Goal: Task Accomplishment & Management: Manage account settings

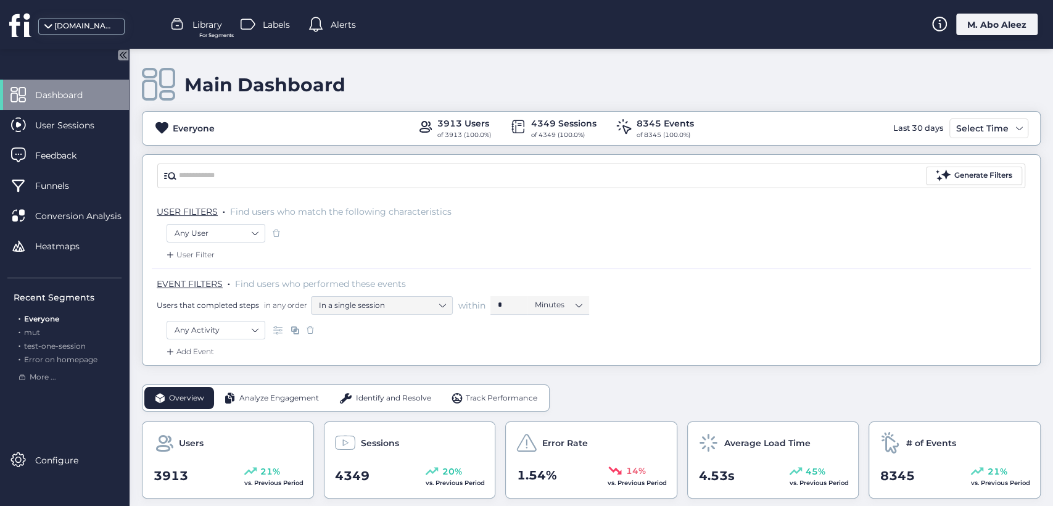
scroll to position [205, 0]
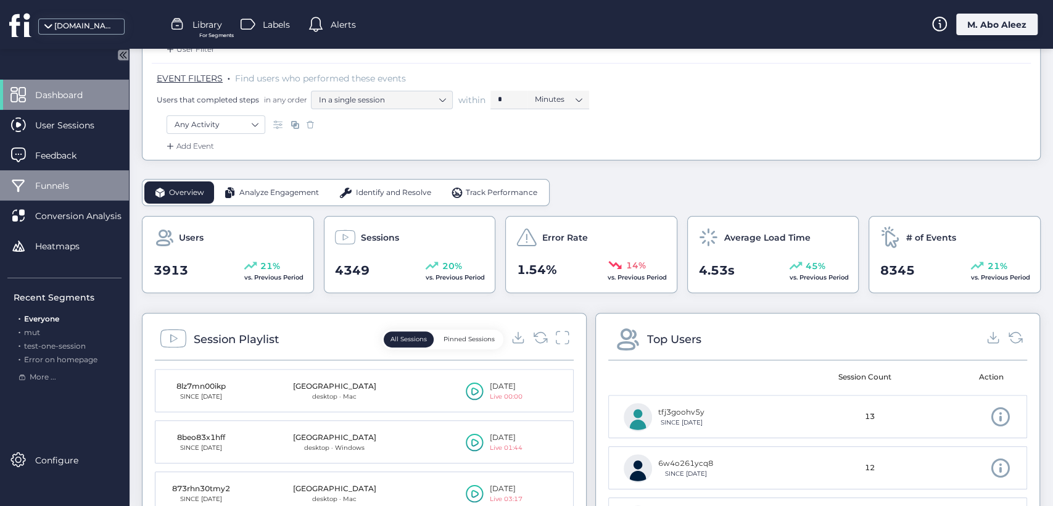
click at [88, 183] on div "Funnels" at bounding box center [64, 185] width 129 height 30
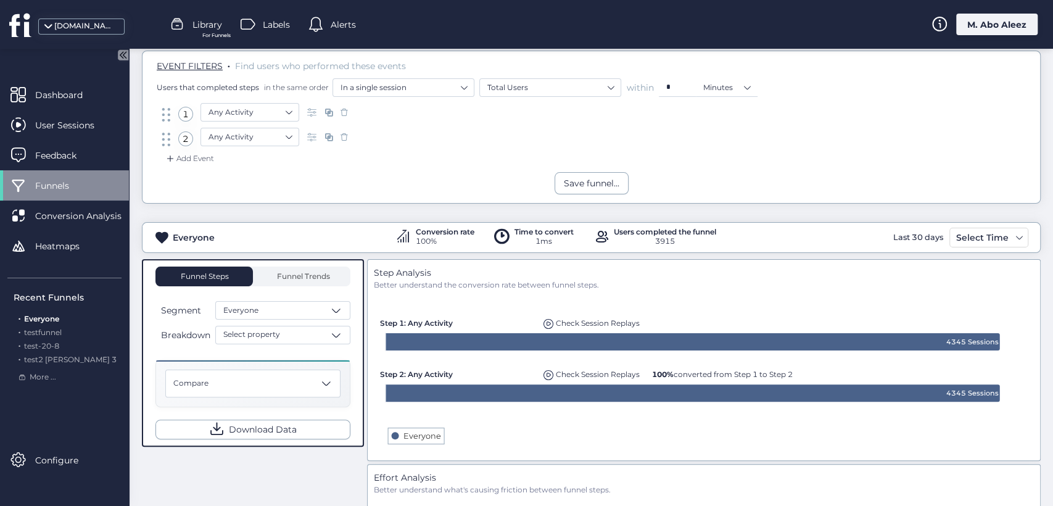
scroll to position [137, 0]
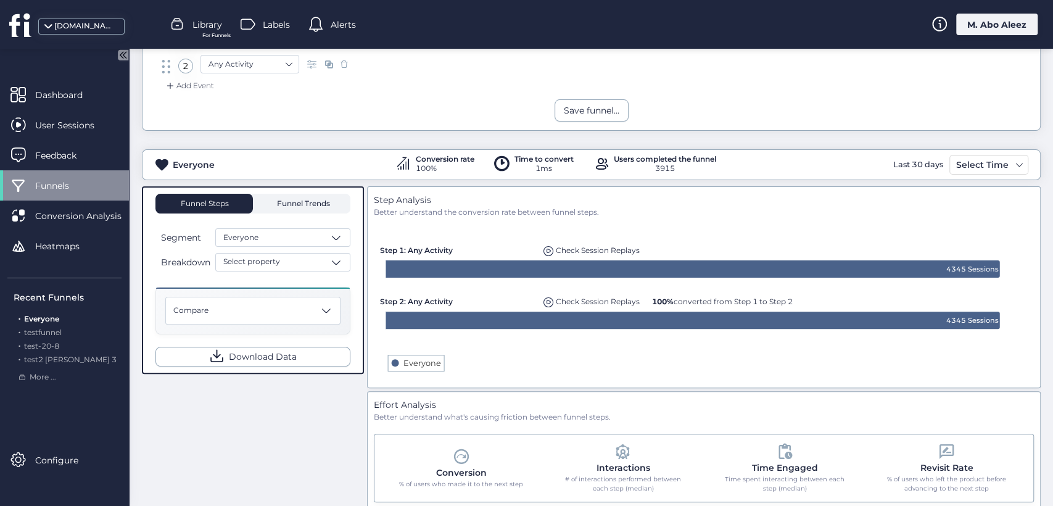
click at [277, 194] on span "Funnel Trends" at bounding box center [302, 204] width 56 height 20
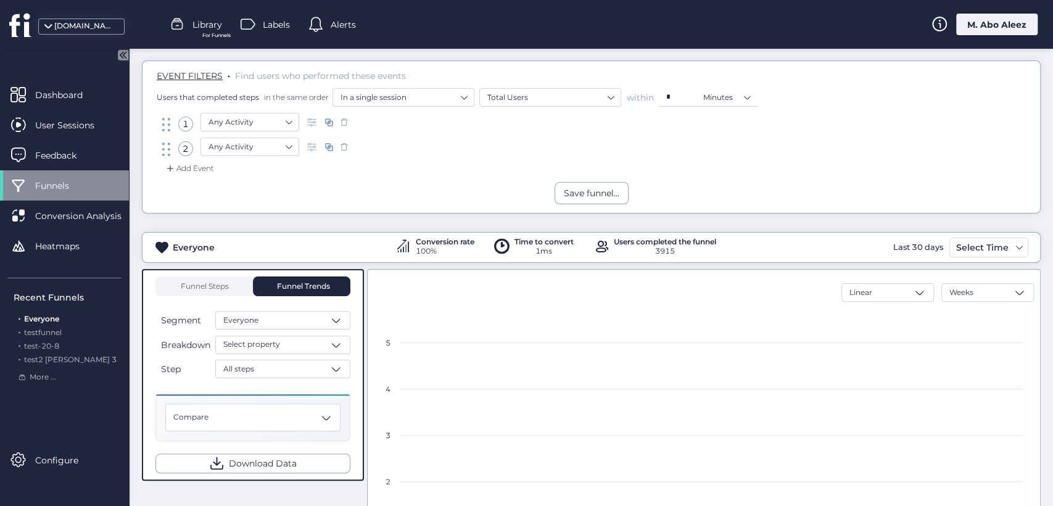
scroll to position [25, 0]
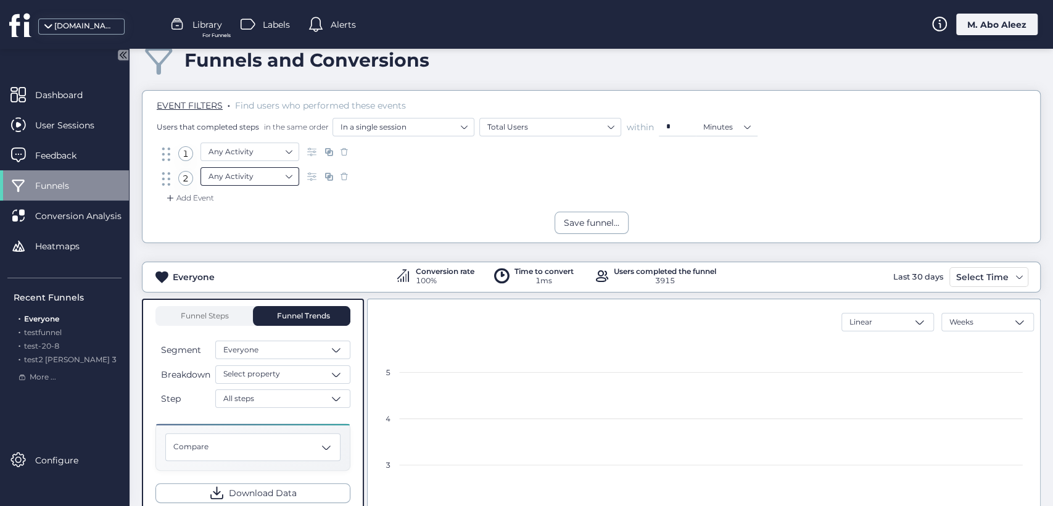
click at [275, 176] on nz-select-item "Any Activity" at bounding box center [249, 176] width 83 height 19
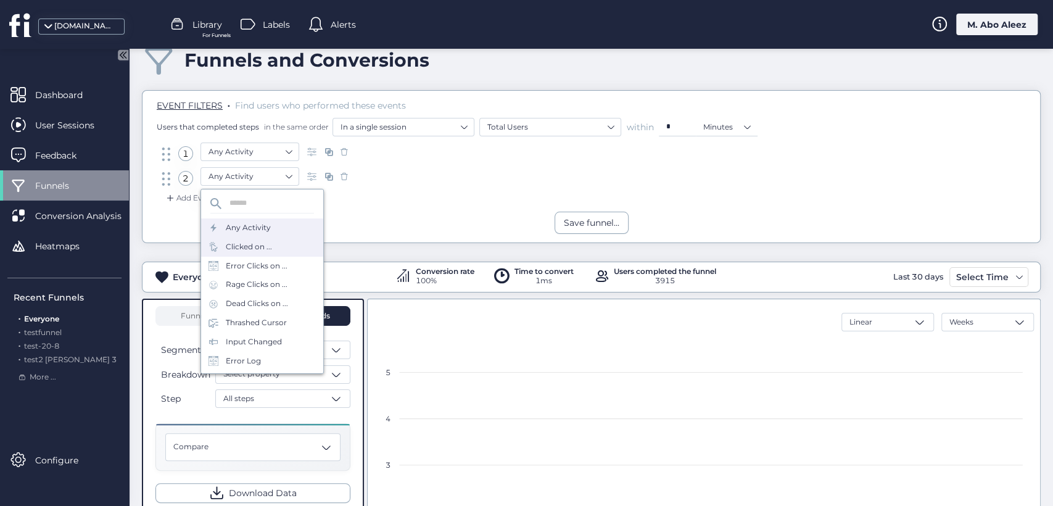
click at [255, 250] on div "Clicked on ..." at bounding box center [249, 247] width 46 height 12
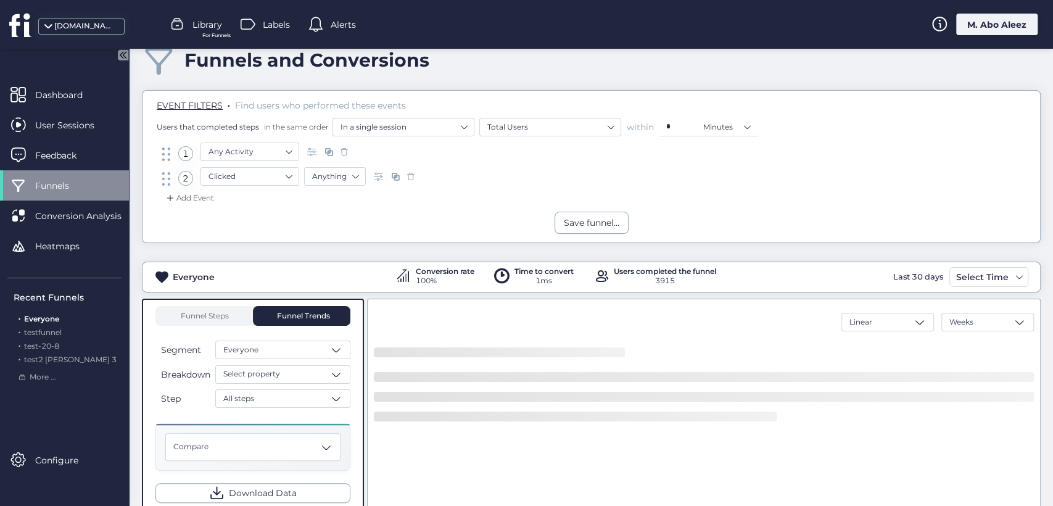
scroll to position [162, 0]
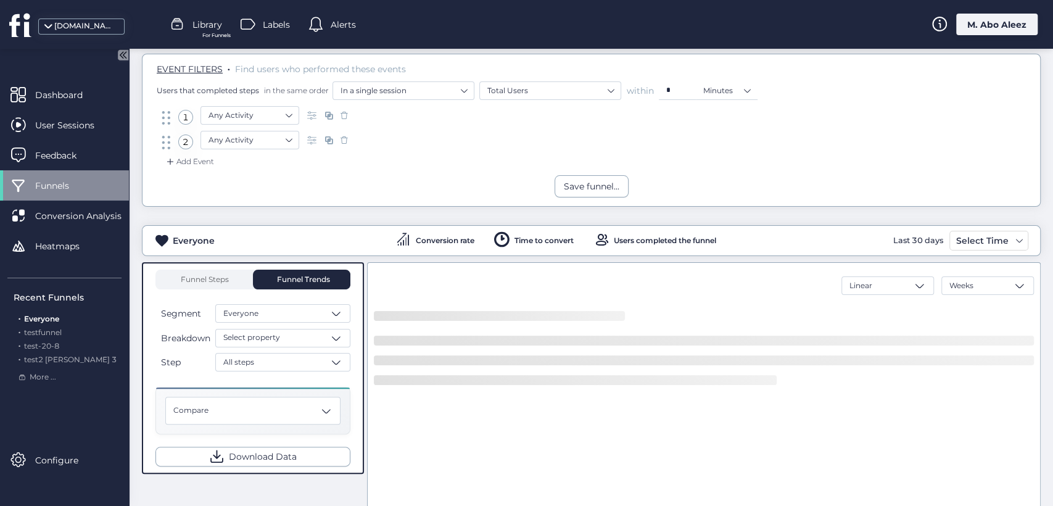
scroll to position [137, 0]
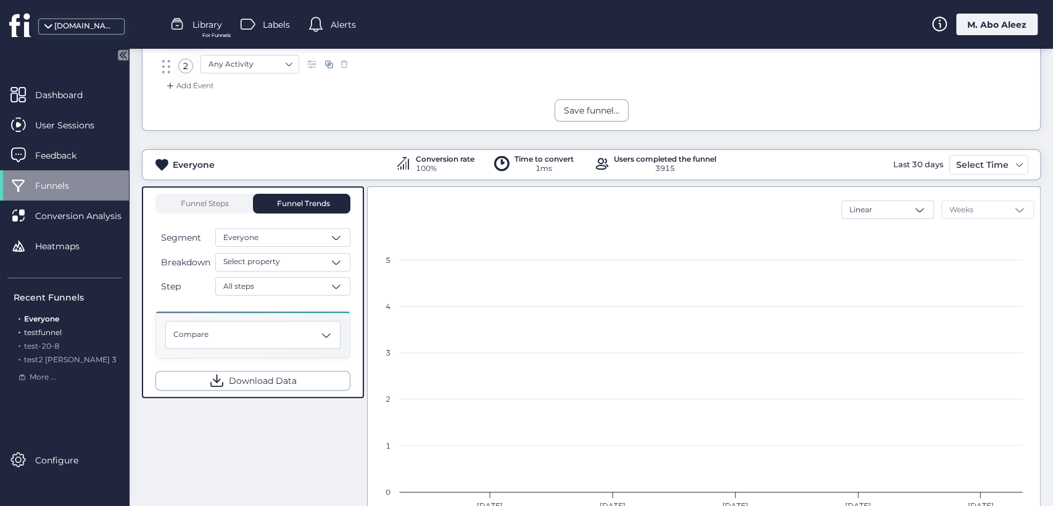
click at [61, 328] on span "testfunnel" at bounding box center [43, 332] width 38 height 9
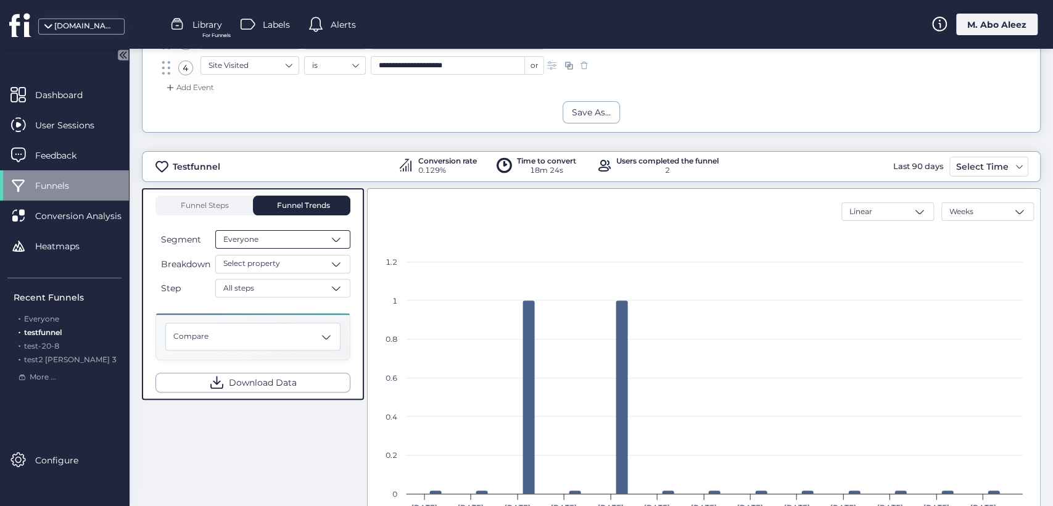
scroll to position [137, 0]
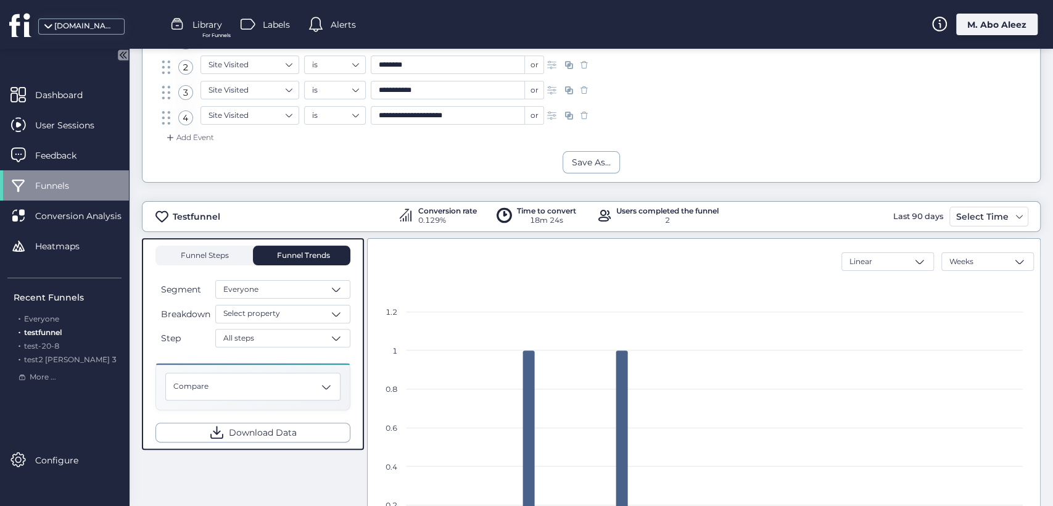
click at [210, 252] on span "Funnel Steps" at bounding box center [203, 255] width 49 height 7
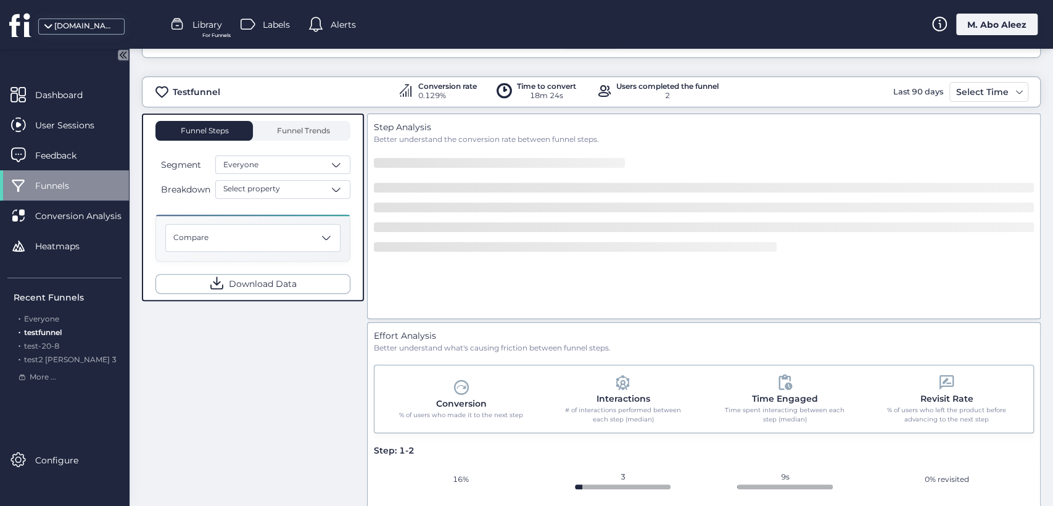
scroll to position [263, 0]
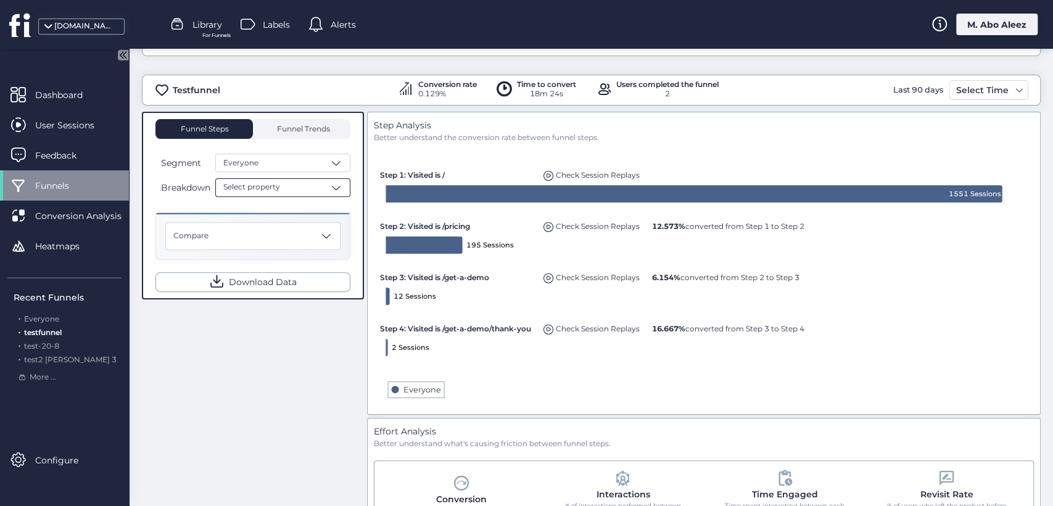
click at [291, 186] on div "Select property" at bounding box center [282, 187] width 135 height 19
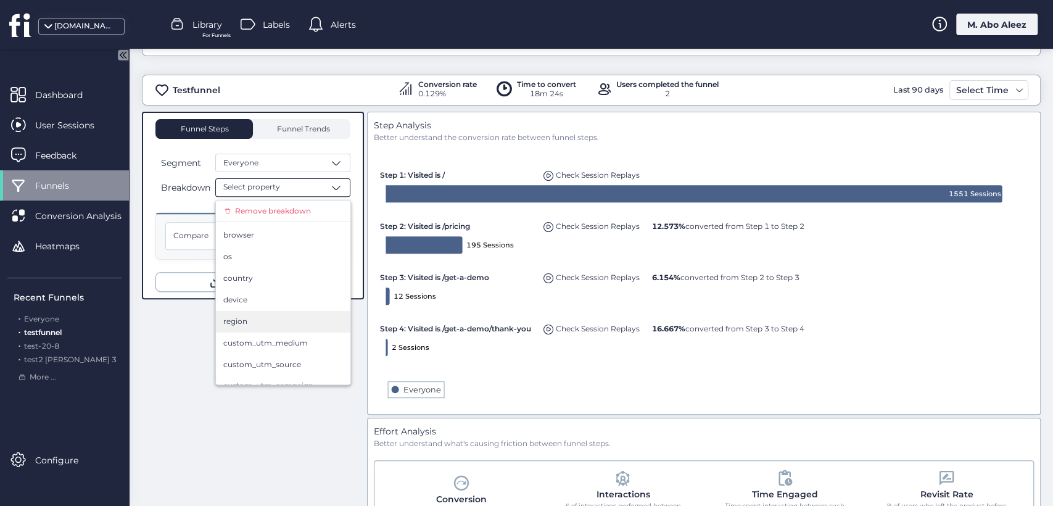
click at [265, 324] on div "region" at bounding box center [283, 322] width 120 height 12
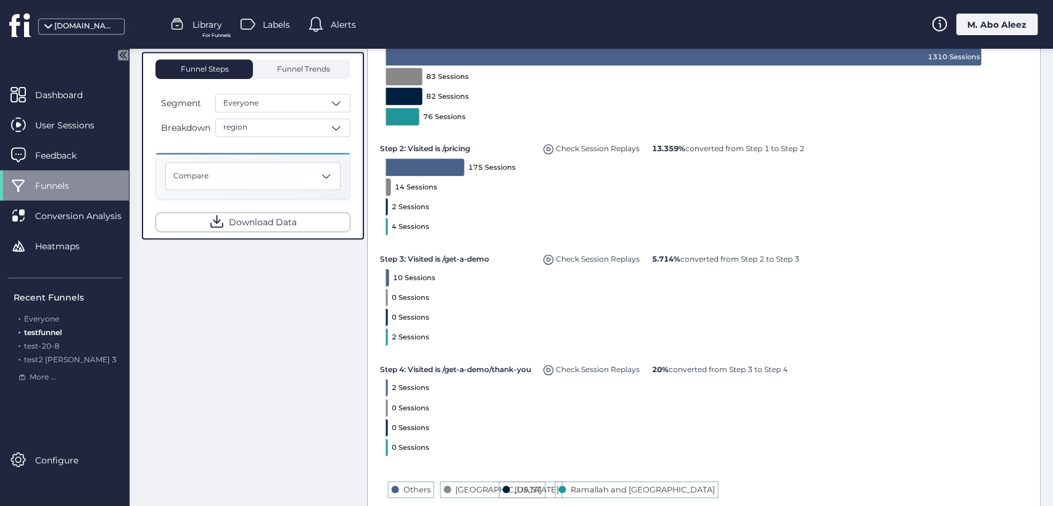
scroll to position [195, 0]
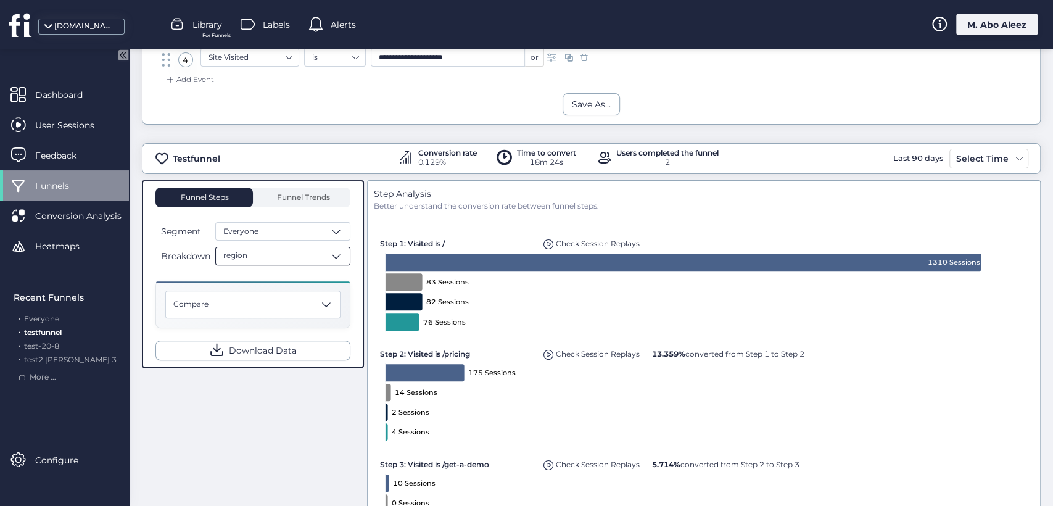
click at [242, 250] on span "region" at bounding box center [235, 256] width 24 height 12
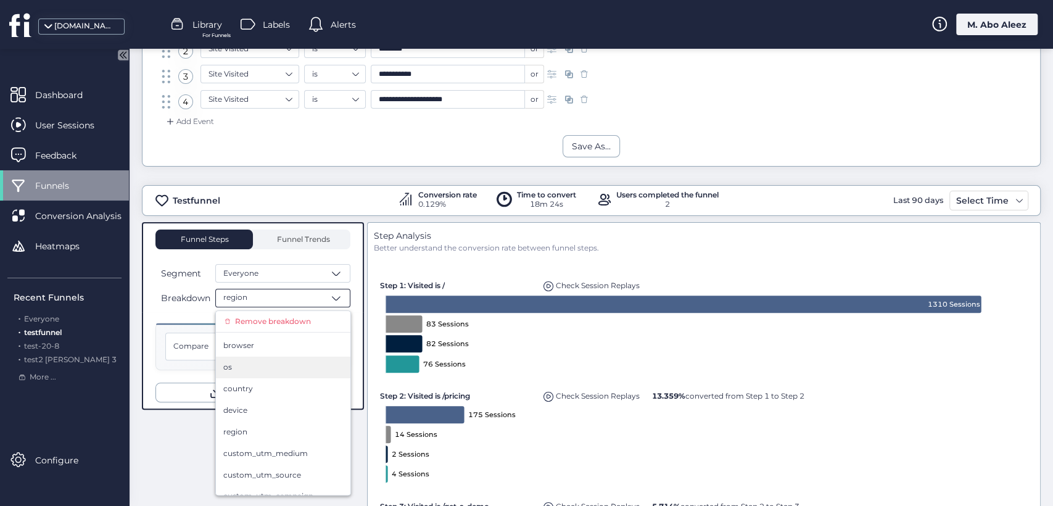
click at [276, 320] on div "Remove breakdown browser os country device region custom_utm_medium custom_utm_…" at bounding box center [283, 402] width 136 height 185
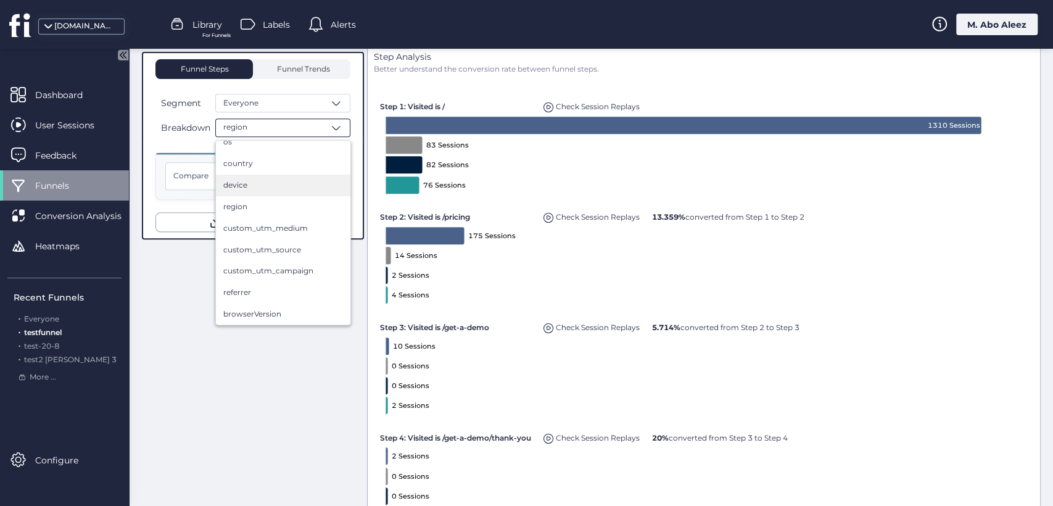
scroll to position [0, 0]
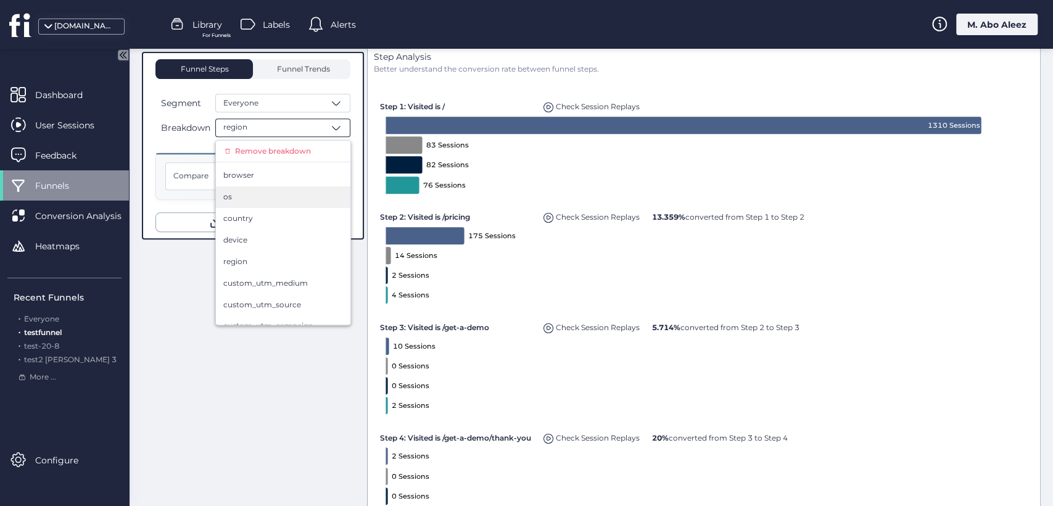
click at [260, 206] on div "os" at bounding box center [283, 197] width 134 height 22
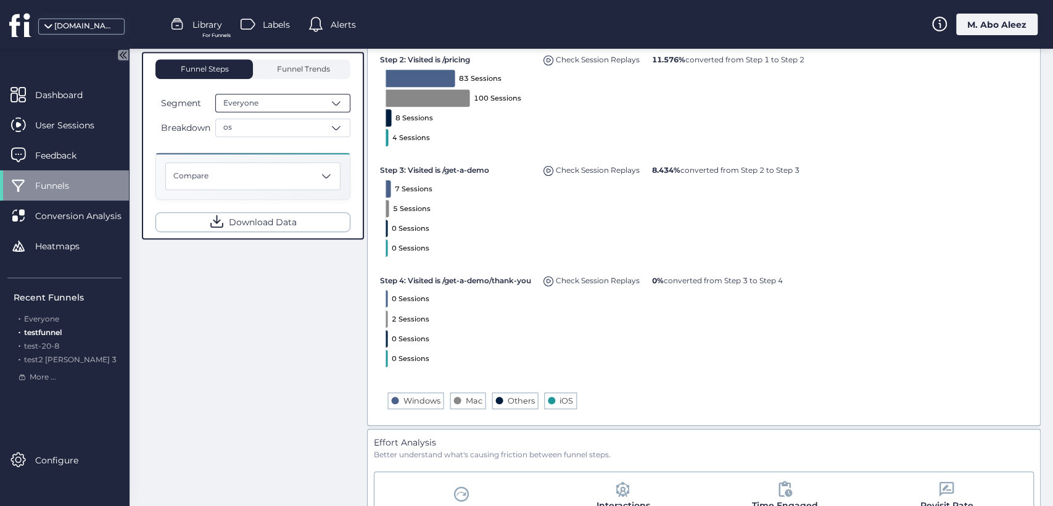
scroll to position [400, 0]
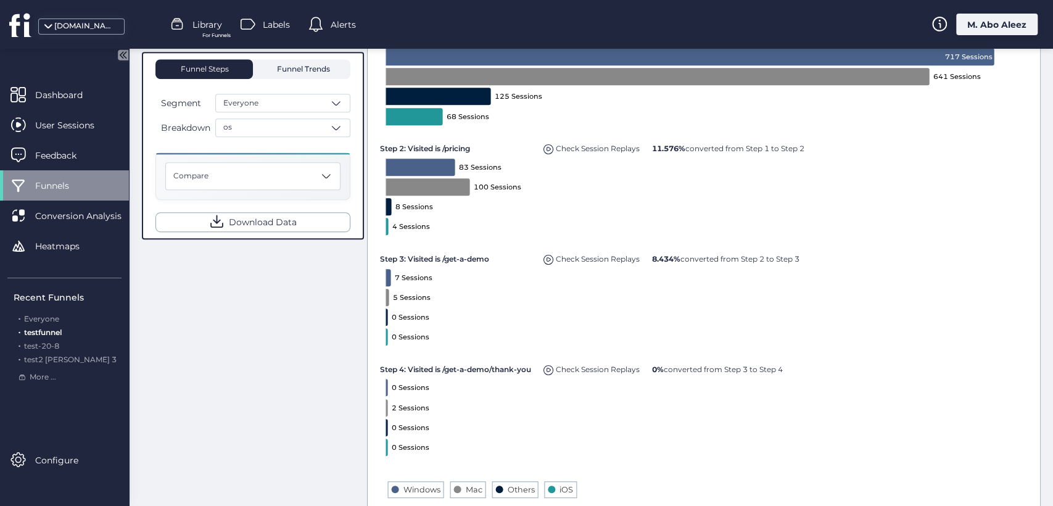
click at [296, 78] on span "Funnel Trends" at bounding box center [302, 69] width 56 height 20
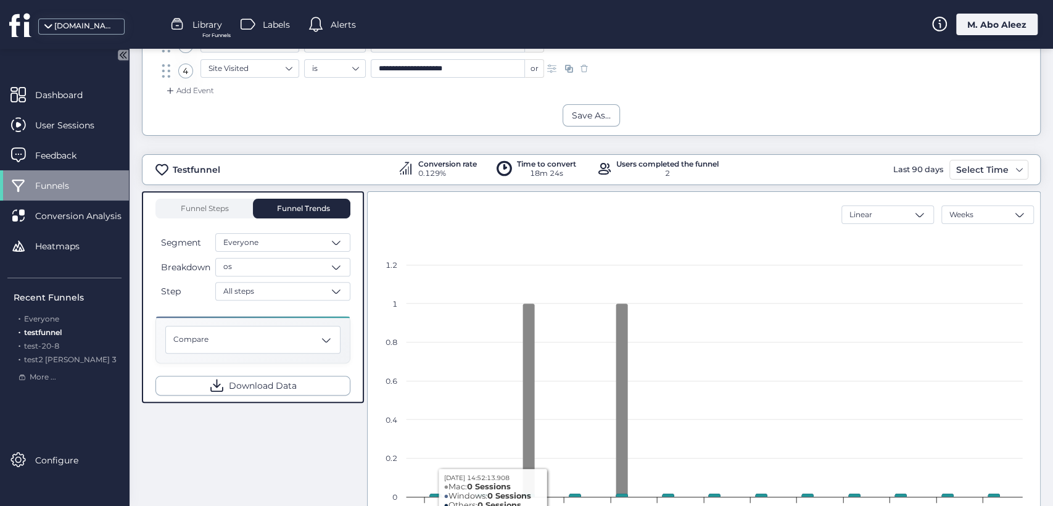
scroll to position [213, 0]
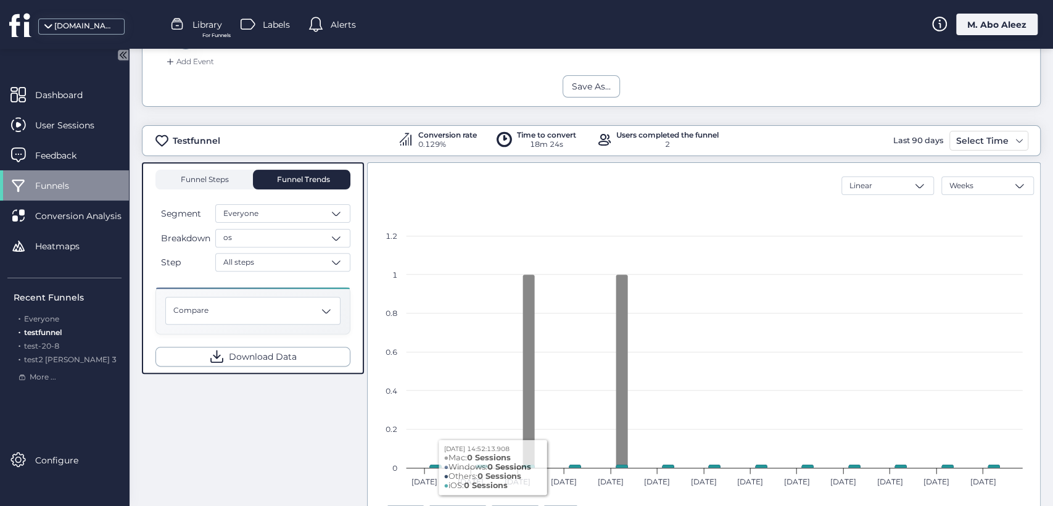
click at [195, 179] on span "Funnel Steps" at bounding box center [203, 179] width 49 height 7
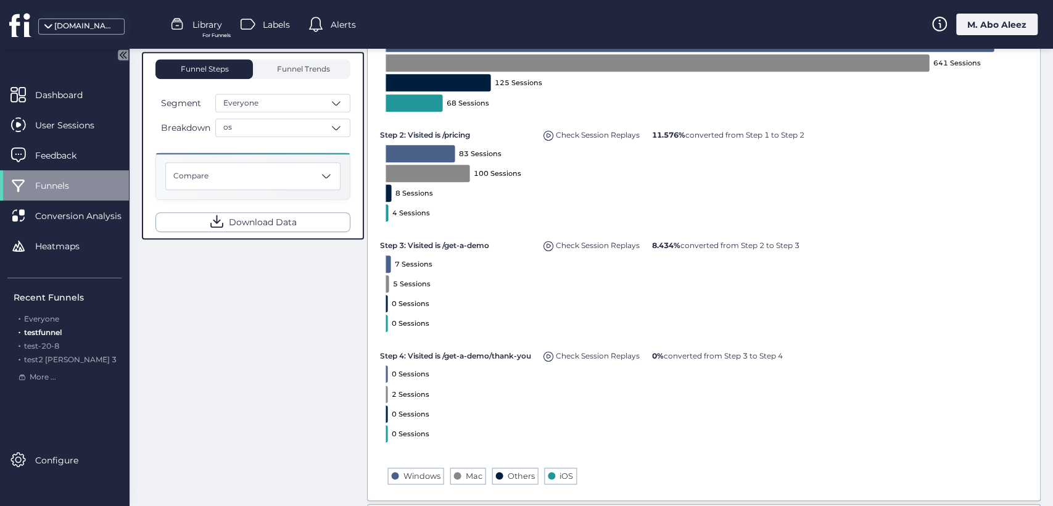
scroll to position [419, 0]
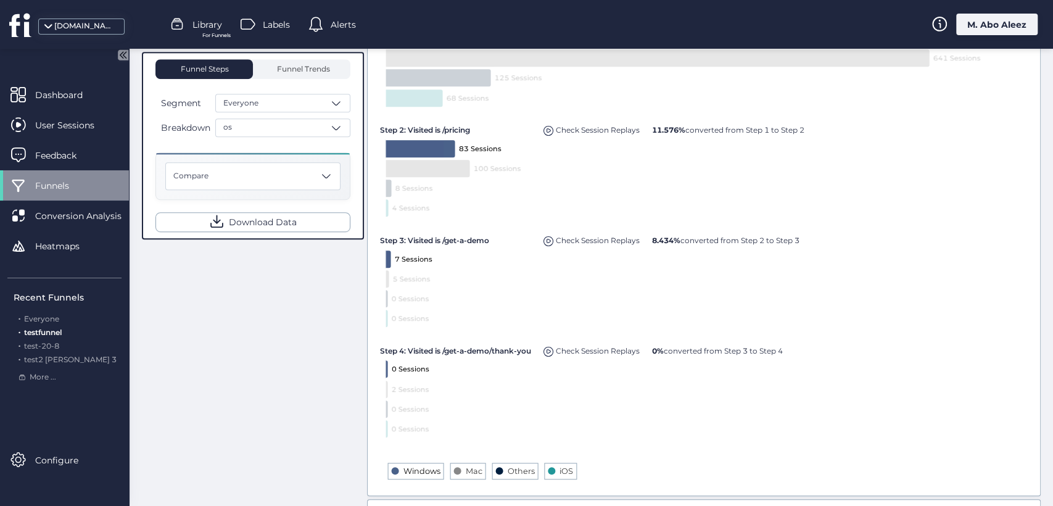
click at [411, 466] on text "Windows" at bounding box center [421, 470] width 37 height 9
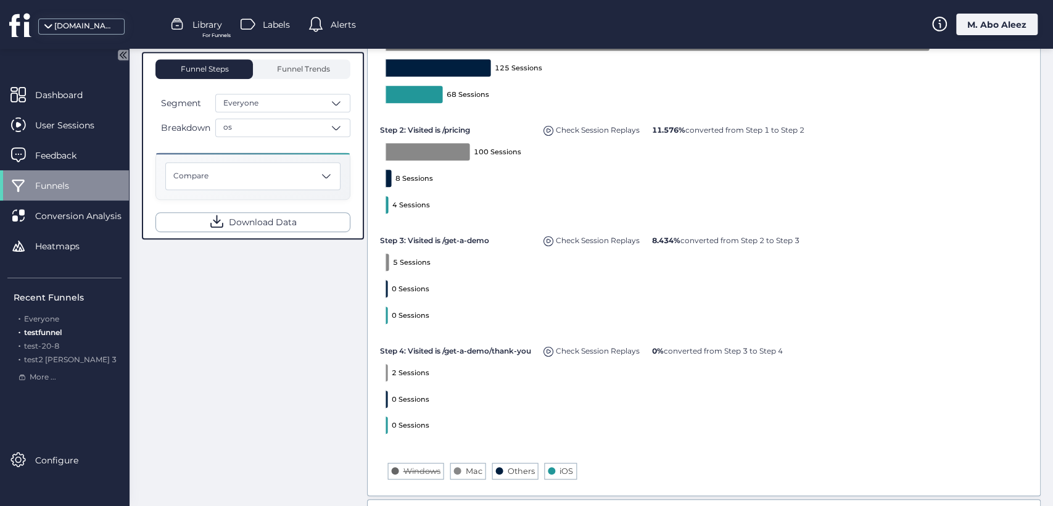
click at [411, 466] on text "Windows" at bounding box center [421, 470] width 37 height 9
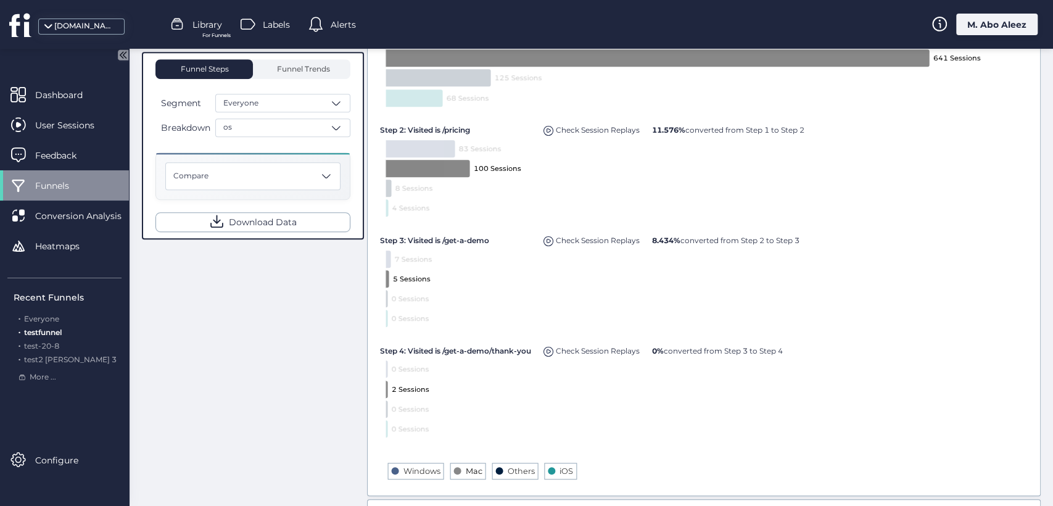
click at [466, 466] on text "Mac" at bounding box center [474, 470] width 17 height 9
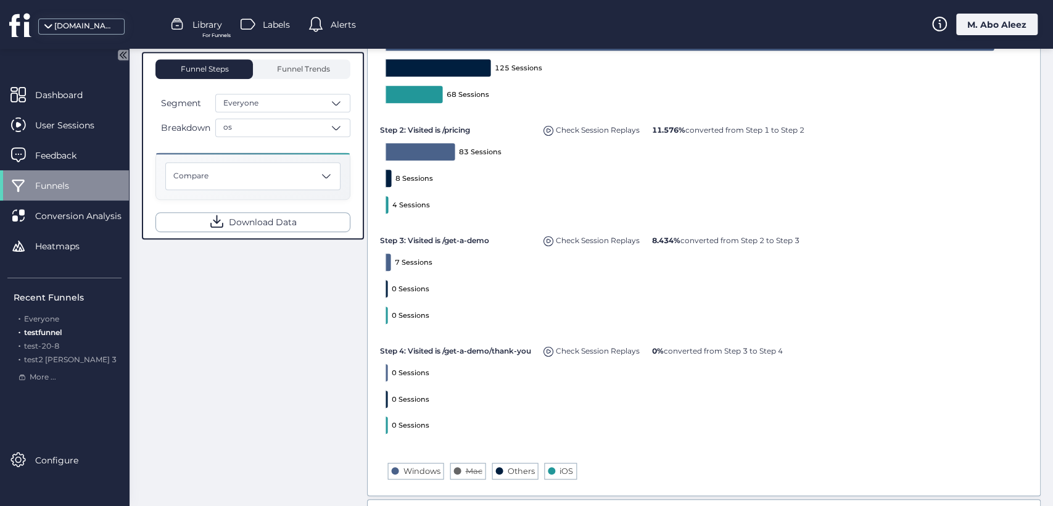
click at [466, 466] on text "Mac" at bounding box center [474, 470] width 17 height 9
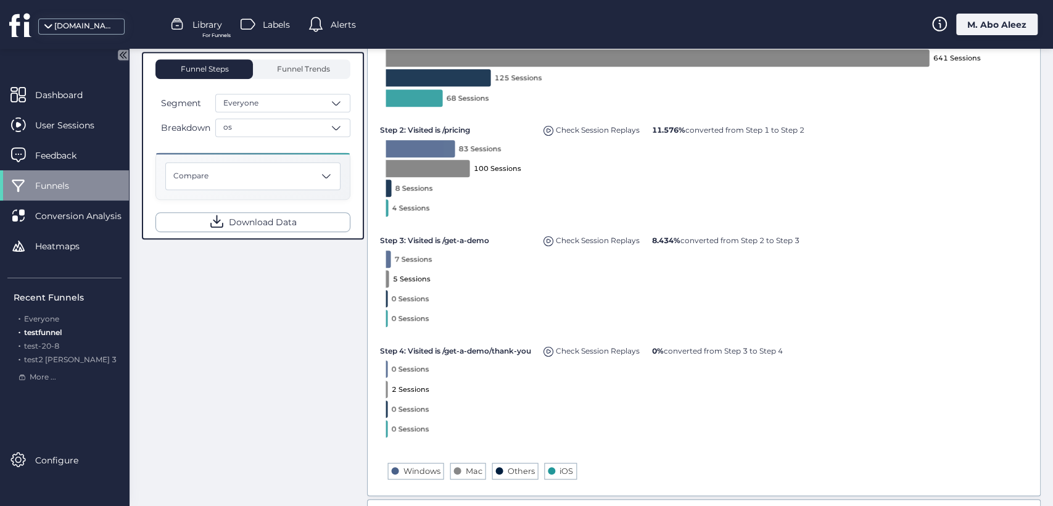
click at [501, 469] on rect at bounding box center [704, 238] width 650 height 501
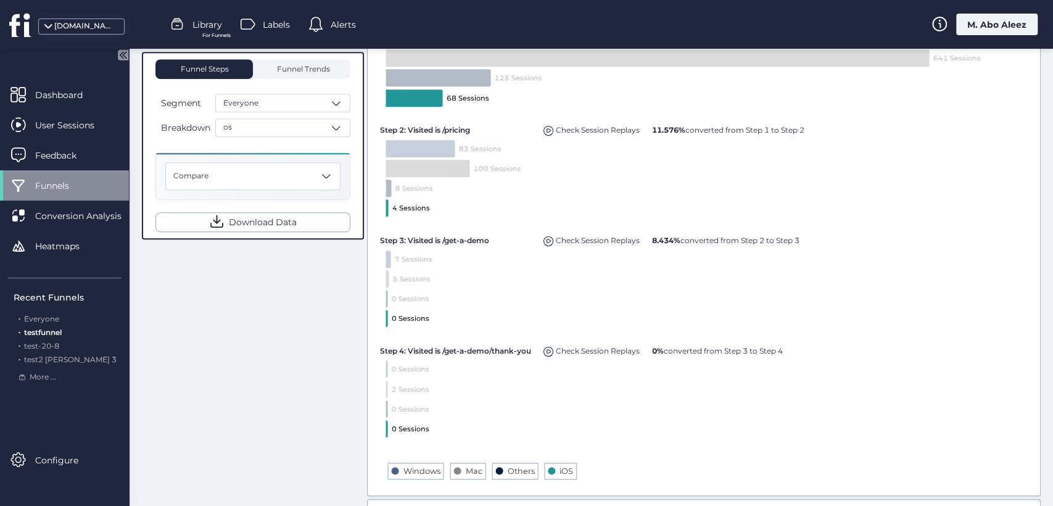
click at [552, 470] on rect at bounding box center [704, 238] width 650 height 501
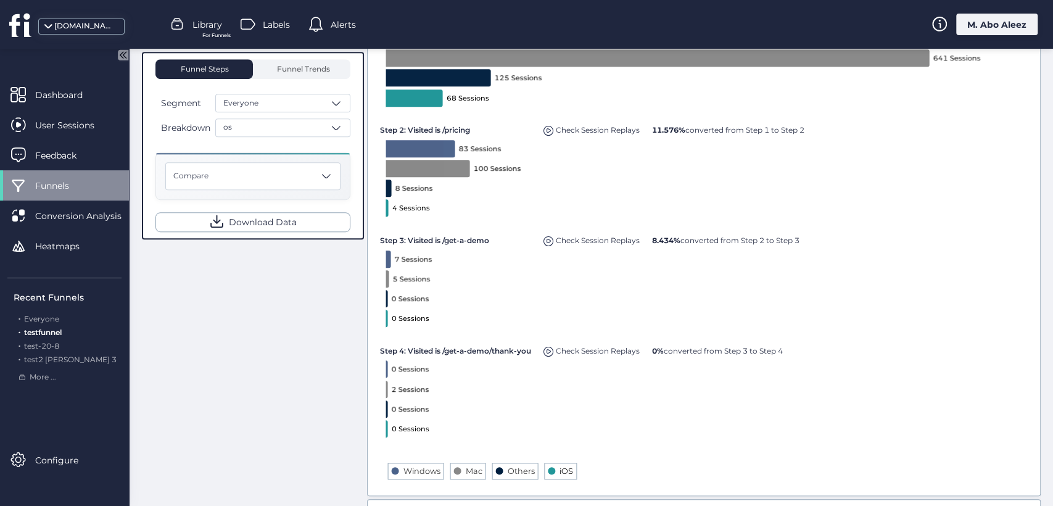
click at [559, 470] on text "iOS" at bounding box center [566, 470] width 14 height 9
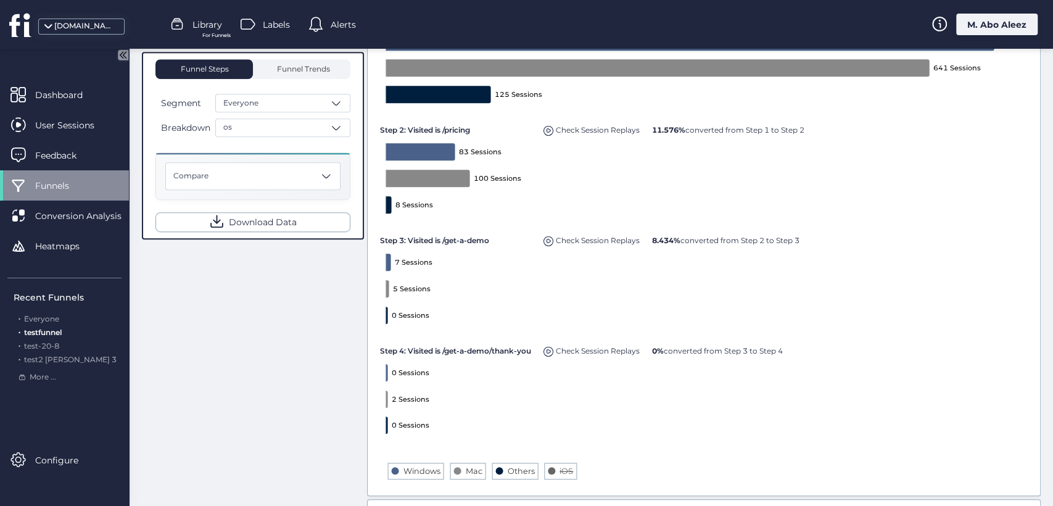
click at [559, 470] on text "iOS" at bounding box center [566, 470] width 14 height 9
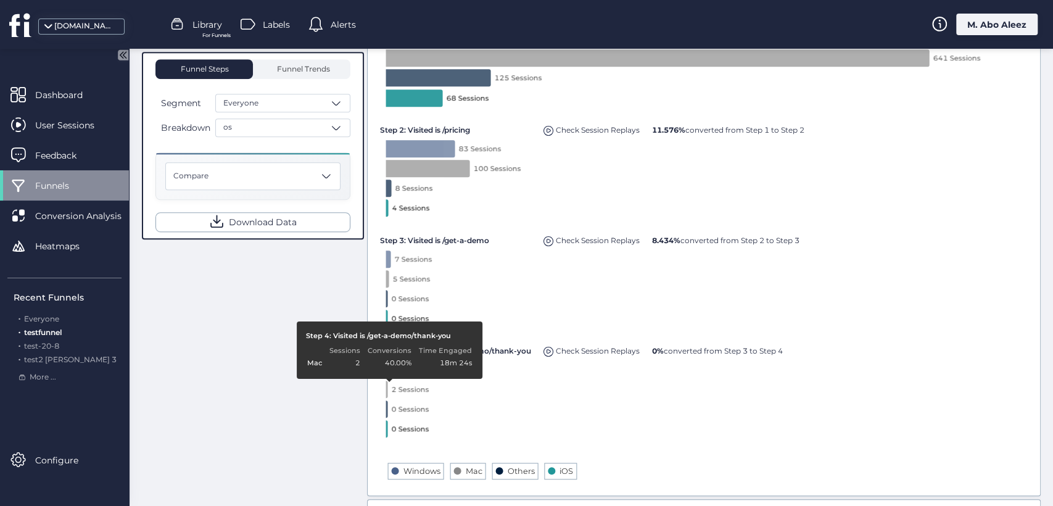
scroll to position [350, 0]
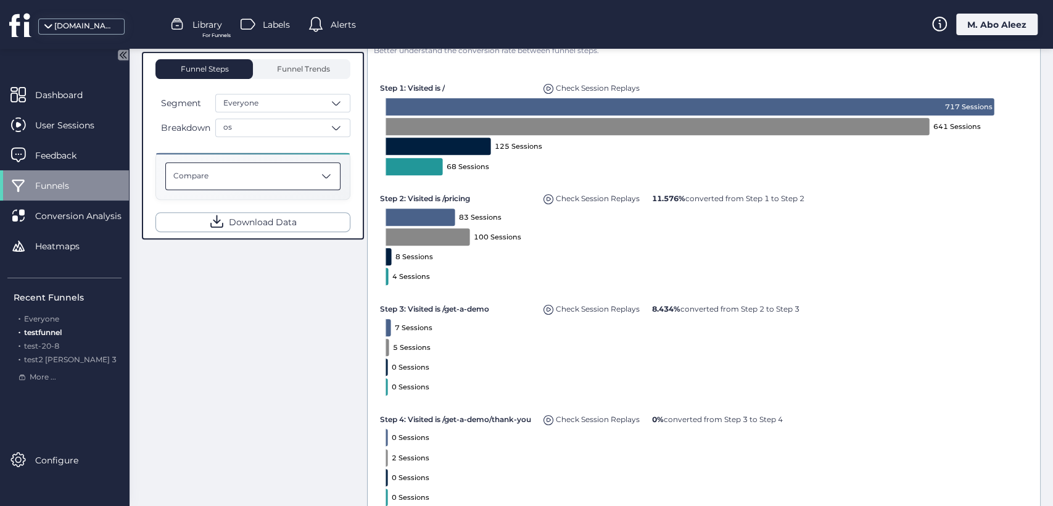
click at [285, 179] on div "Compare" at bounding box center [252, 176] width 175 height 28
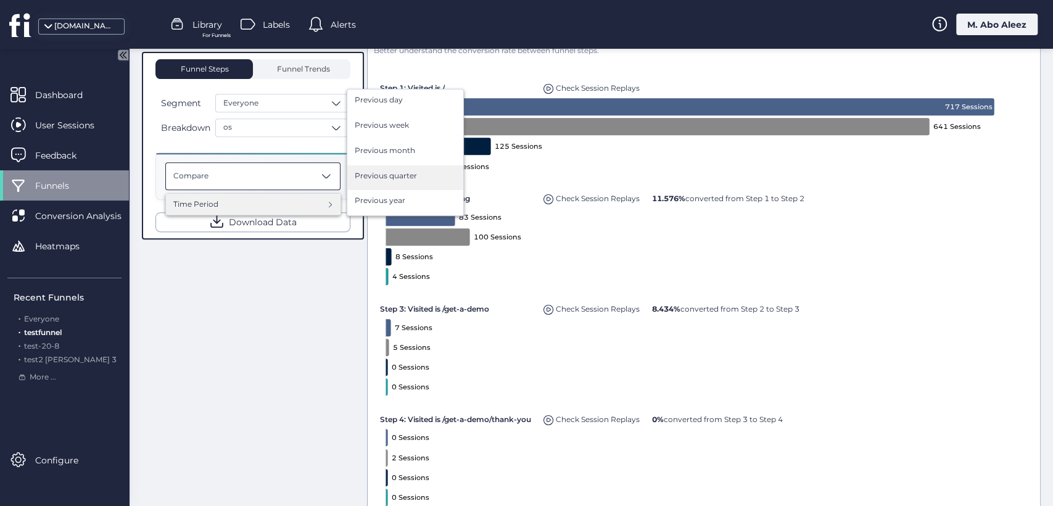
click at [399, 176] on span "Previous quarter" at bounding box center [386, 176] width 62 height 12
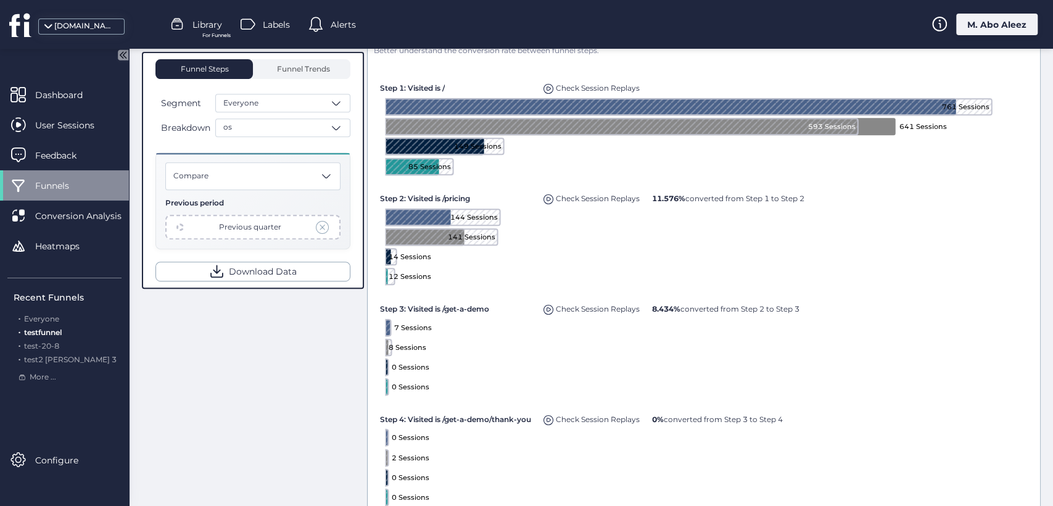
scroll to position [624, 0]
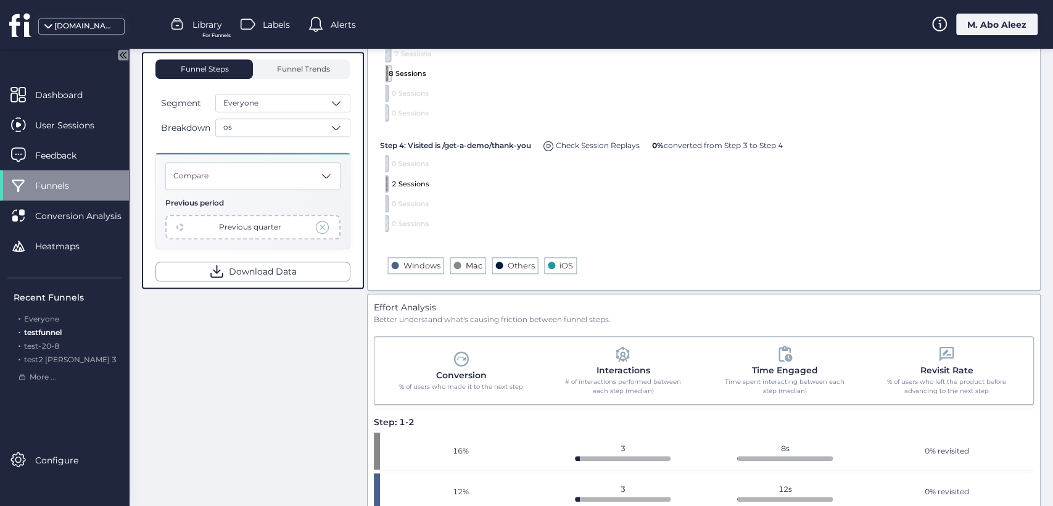
click at [466, 263] on text "Mac" at bounding box center [474, 265] width 17 height 9
click at [415, 266] on text "Windows" at bounding box center [421, 265] width 37 height 9
drag, startPoint x: 509, startPoint y: 263, endPoint x: 547, endPoint y: 261, distance: 37.1
click at [511, 263] on text "Others" at bounding box center [521, 265] width 27 height 9
click at [559, 263] on text "iOS" at bounding box center [566, 265] width 14 height 9
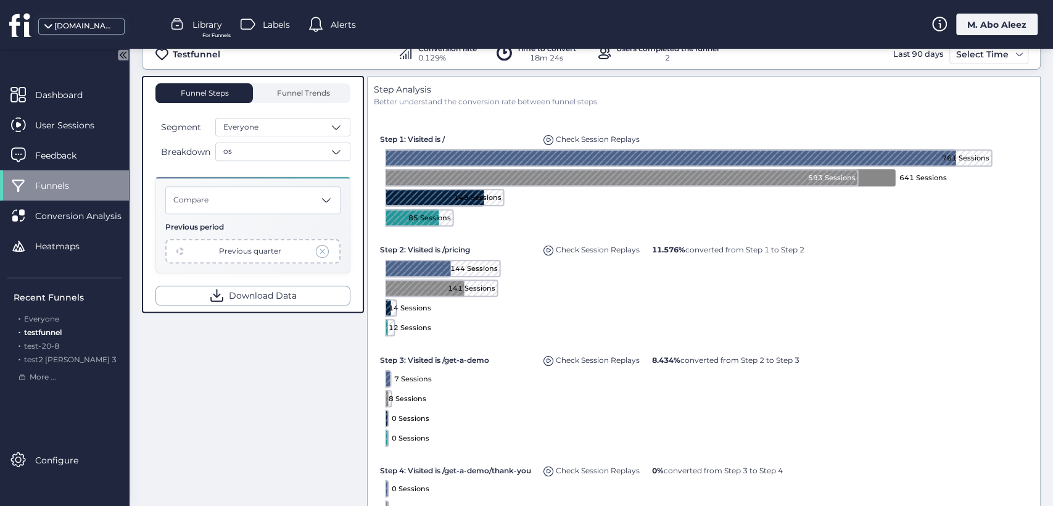
scroll to position [281, 0]
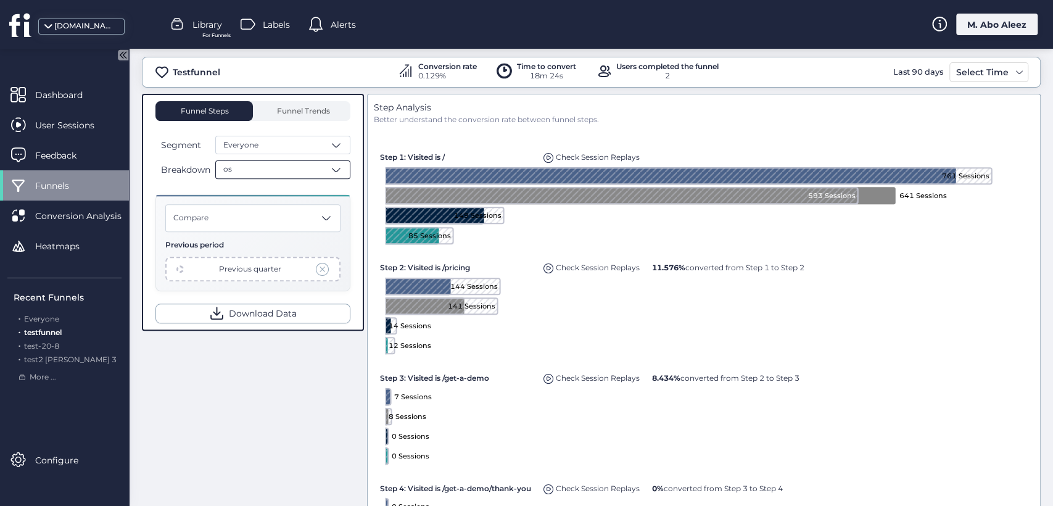
click at [332, 163] on span at bounding box center [336, 169] width 12 height 12
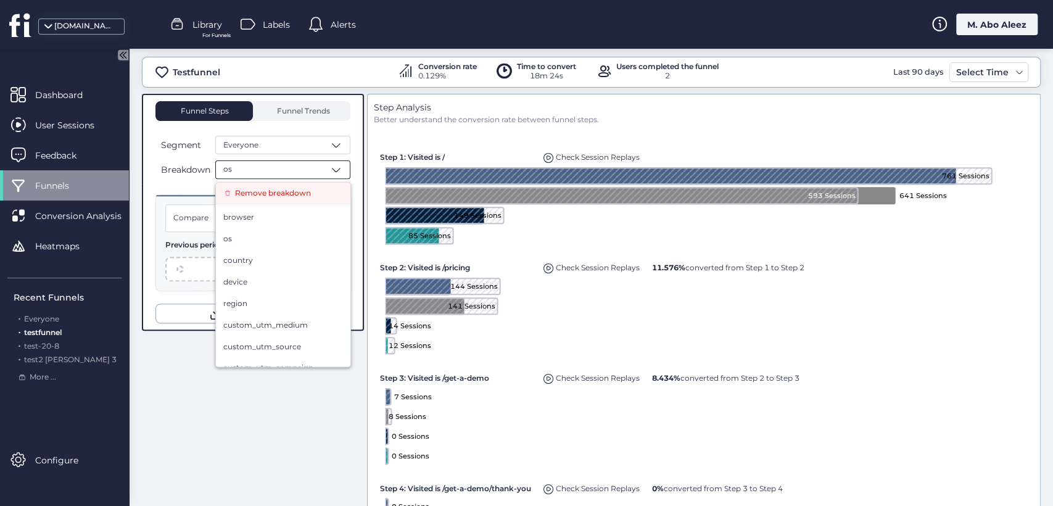
click at [306, 189] on span "Remove breakdown" at bounding box center [273, 194] width 76 height 12
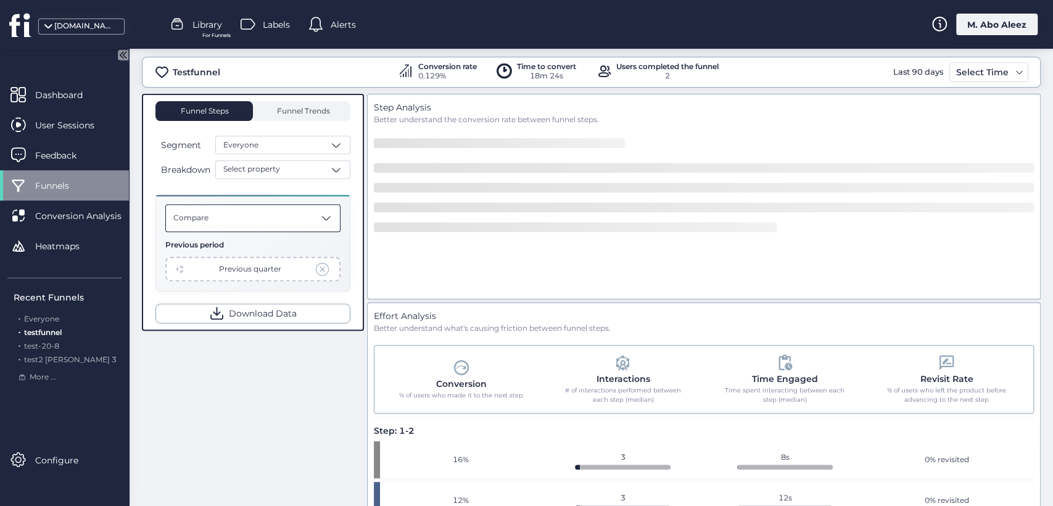
click at [324, 215] on span at bounding box center [326, 218] width 12 height 12
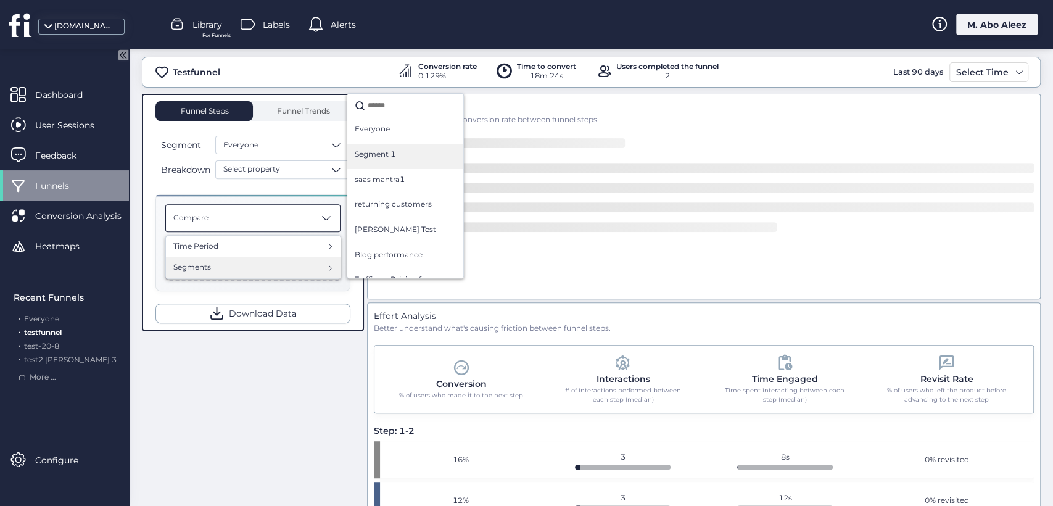
click at [388, 149] on span "Segment 1" at bounding box center [375, 155] width 41 height 12
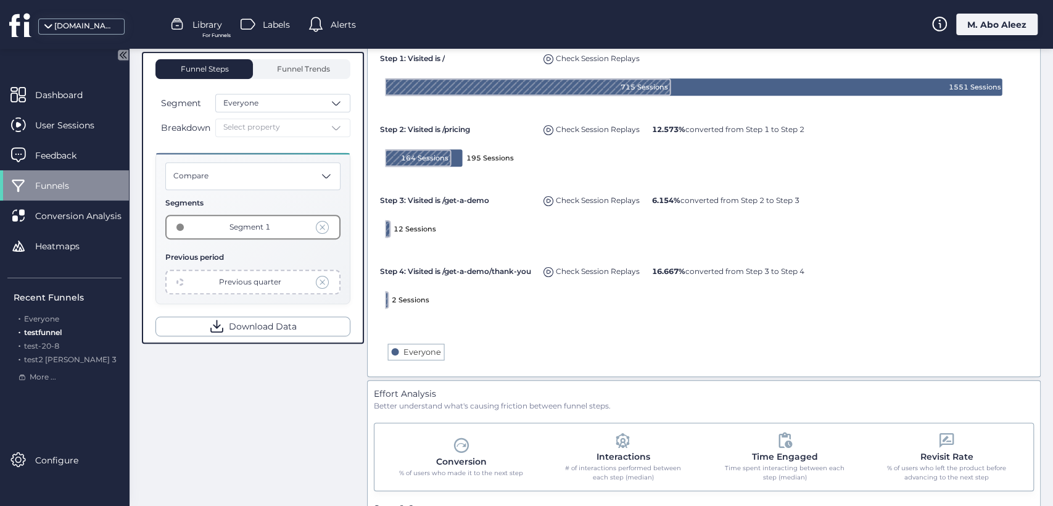
scroll to position [350, 0]
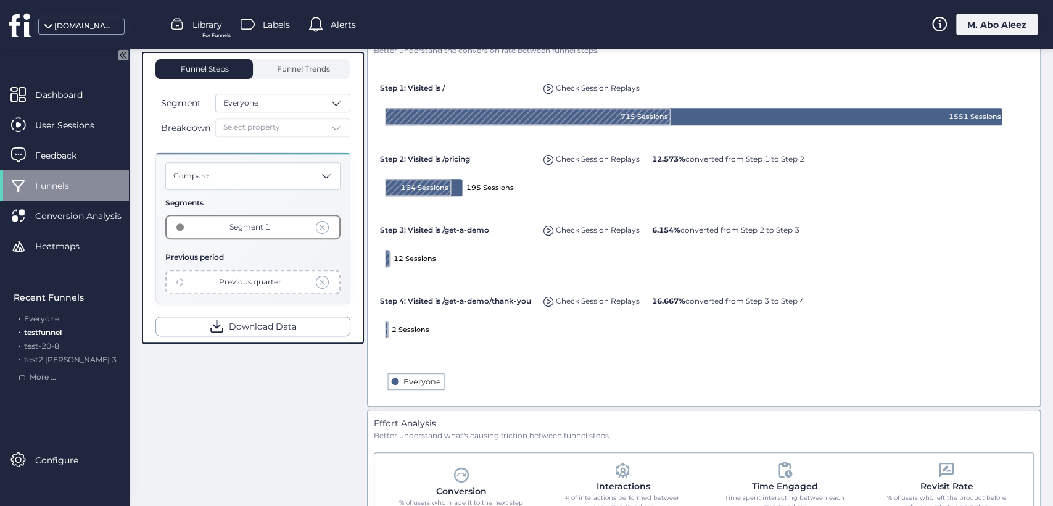
click at [326, 229] on span at bounding box center [323, 227] width 14 height 14
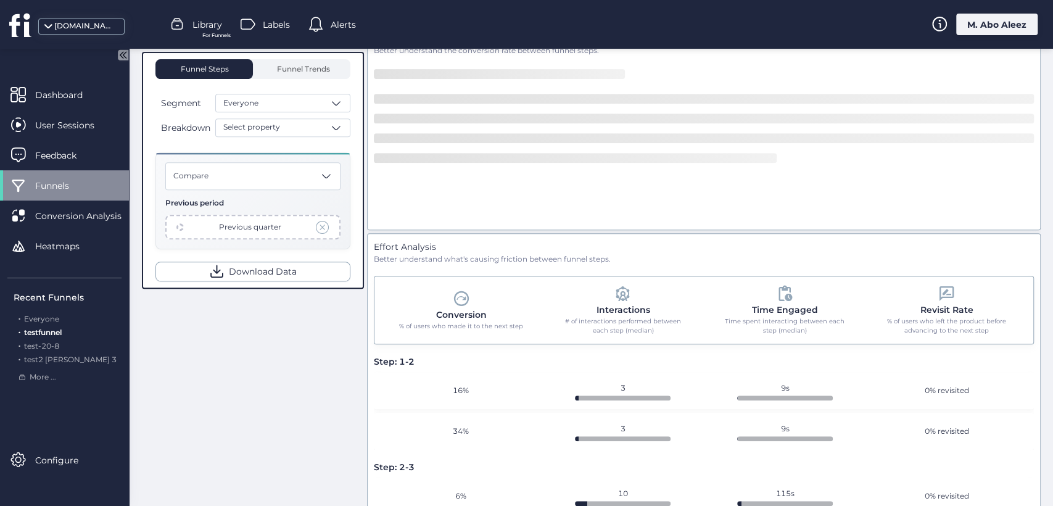
scroll to position [213, 0]
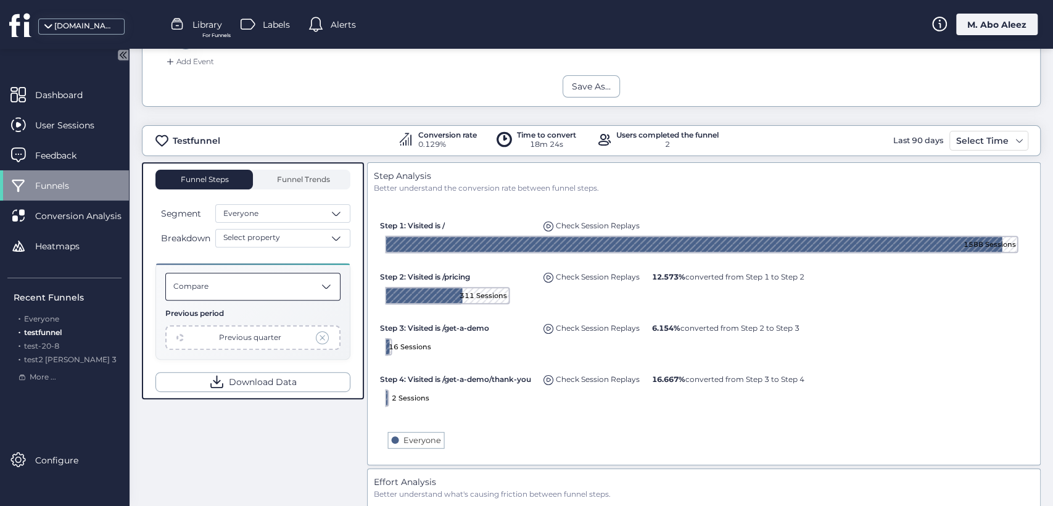
click at [322, 296] on div "Compare" at bounding box center [252, 287] width 175 height 28
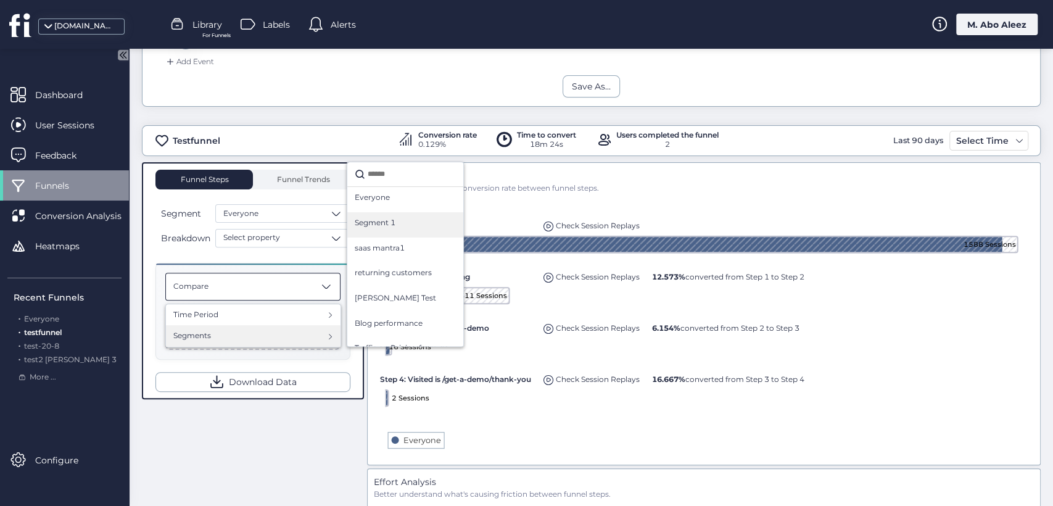
click at [414, 225] on div "Segment 1" at bounding box center [405, 224] width 101 height 15
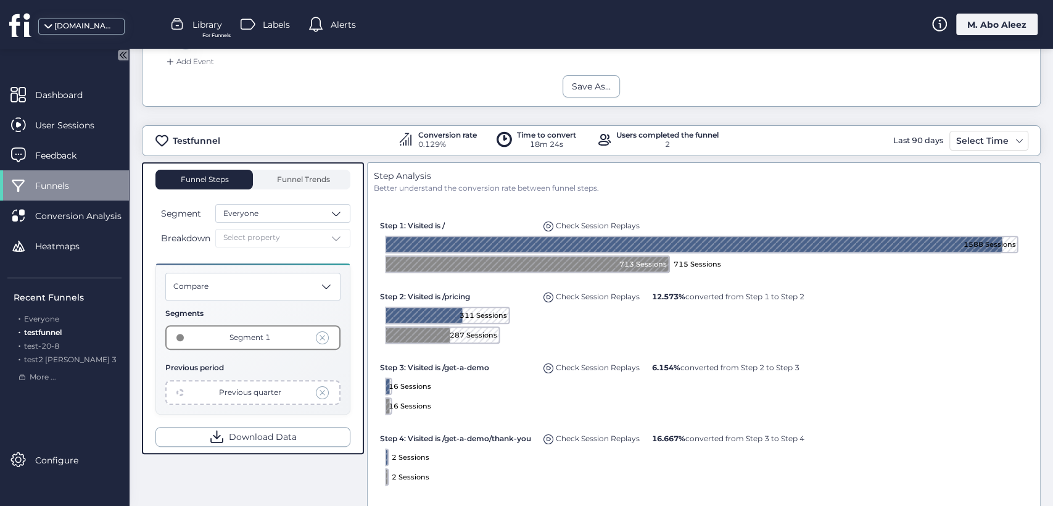
scroll to position [281, 0]
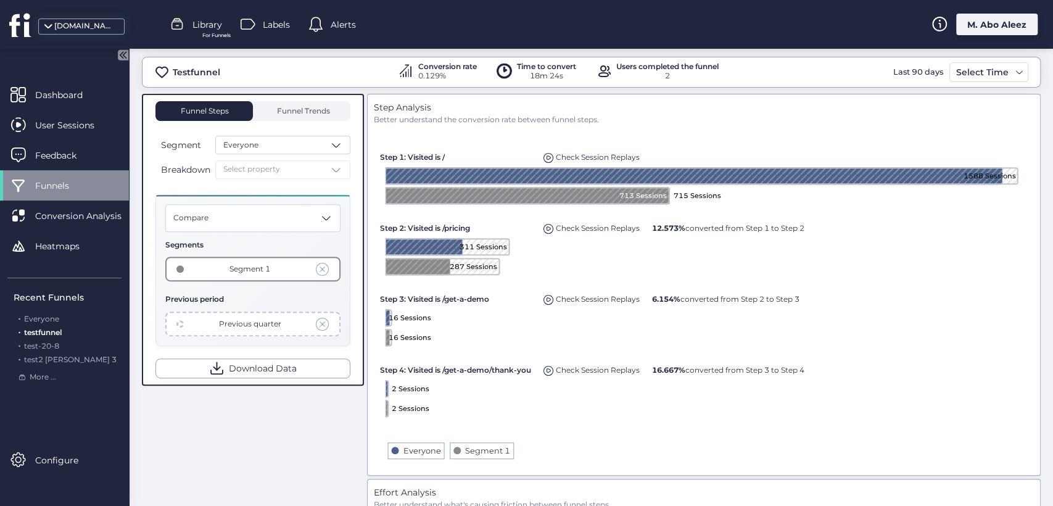
click at [320, 262] on span at bounding box center [323, 269] width 14 height 14
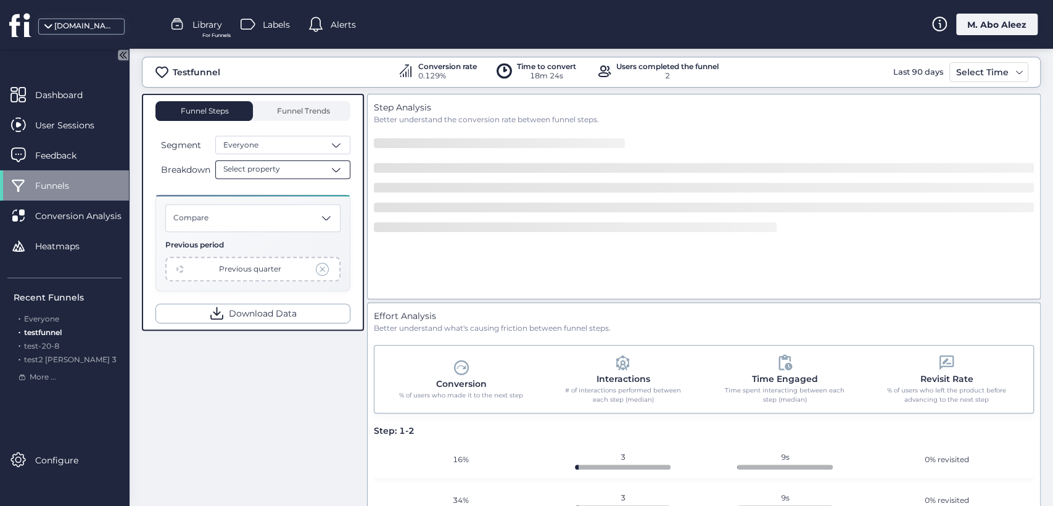
click at [301, 170] on div "Select property" at bounding box center [282, 169] width 135 height 19
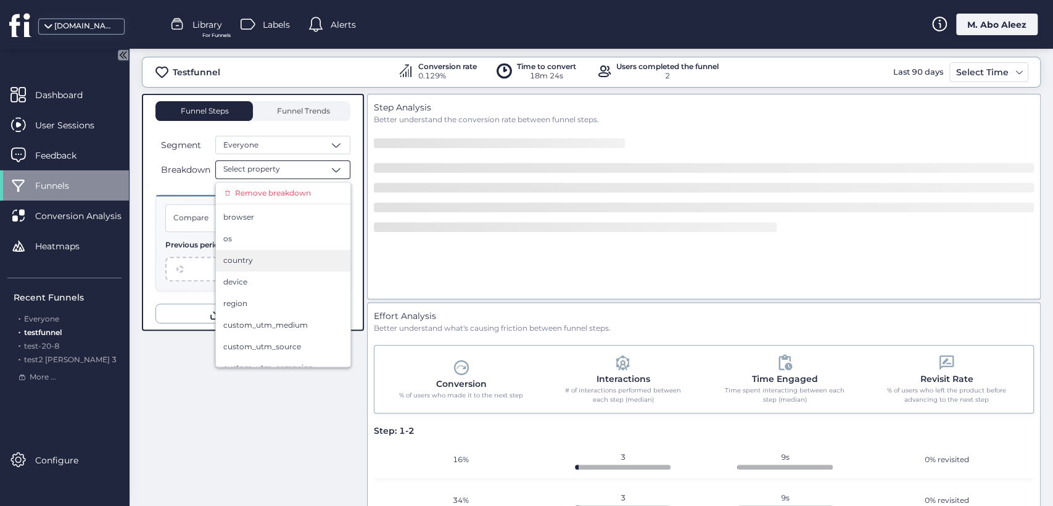
click at [292, 250] on div "country" at bounding box center [283, 261] width 134 height 22
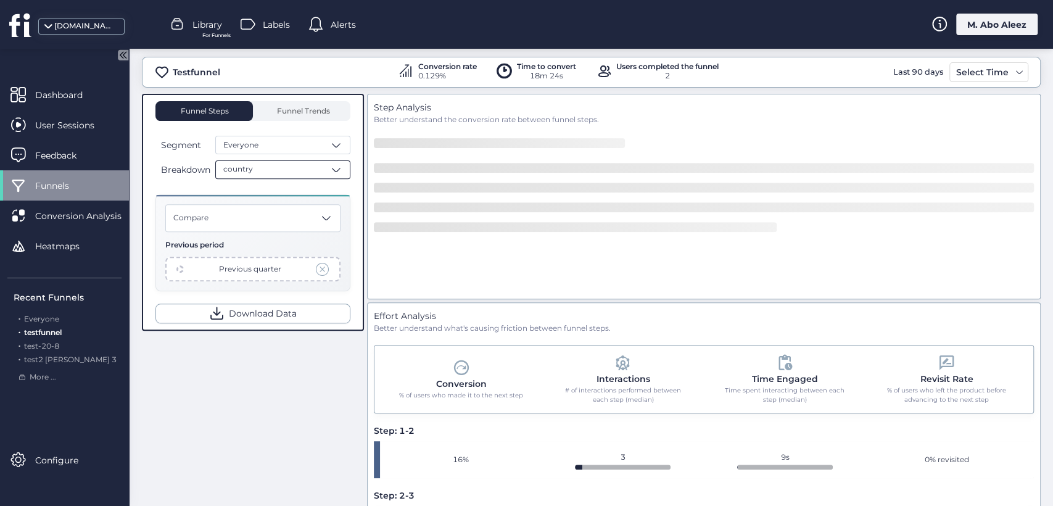
click at [301, 167] on div "country" at bounding box center [282, 169] width 135 height 19
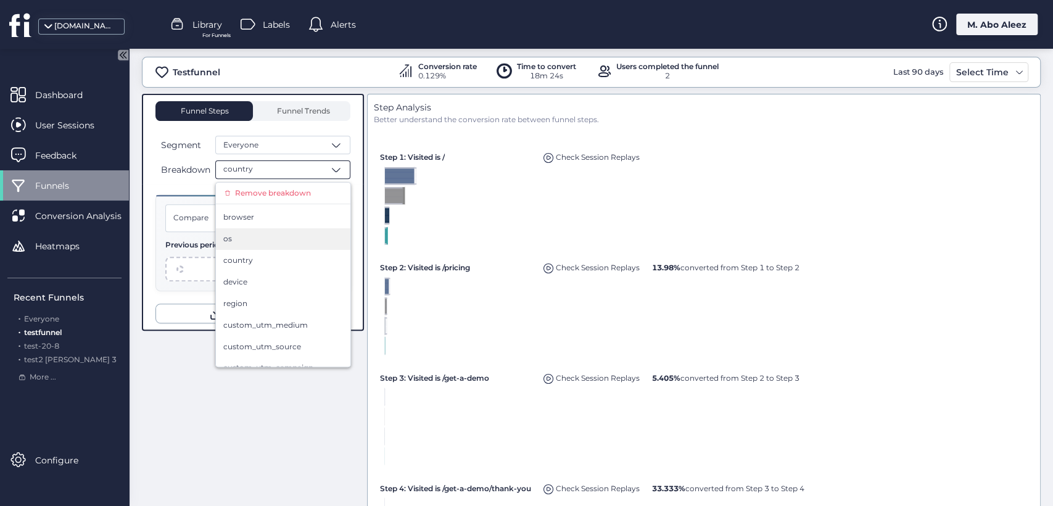
click at [278, 233] on div "os" at bounding box center [283, 239] width 120 height 12
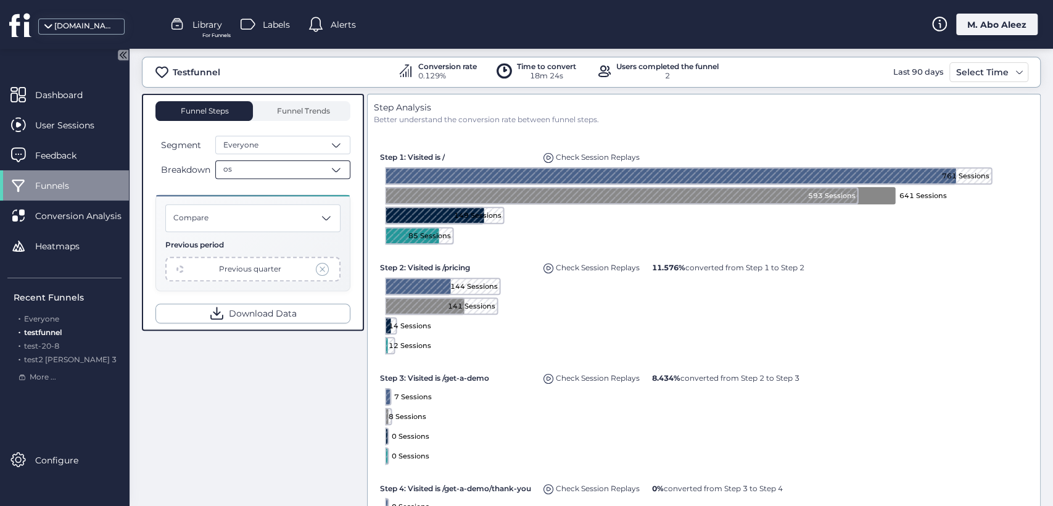
click at [300, 167] on div "os" at bounding box center [282, 169] width 135 height 19
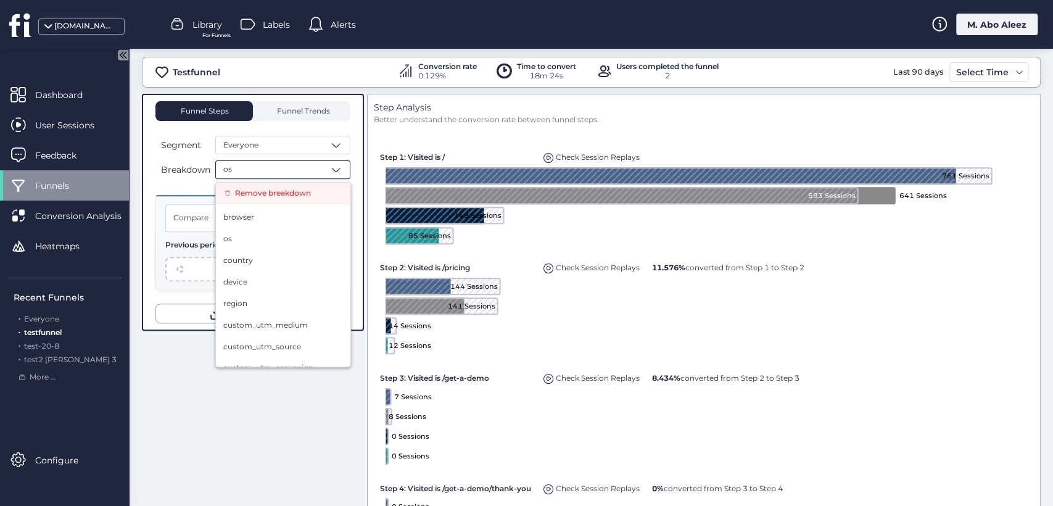
click at [290, 191] on span "Remove breakdown" at bounding box center [273, 194] width 76 height 12
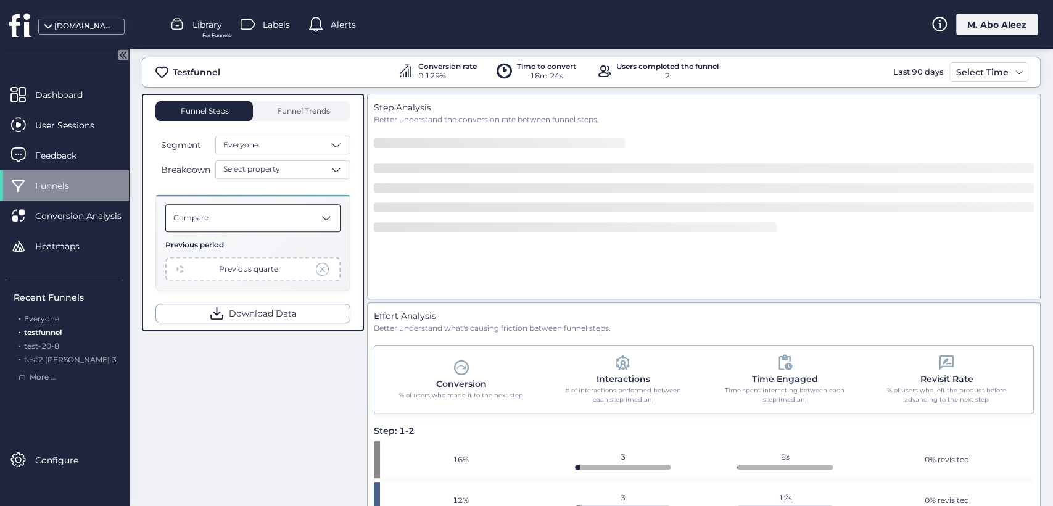
click at [272, 222] on div "Compare" at bounding box center [252, 218] width 175 height 28
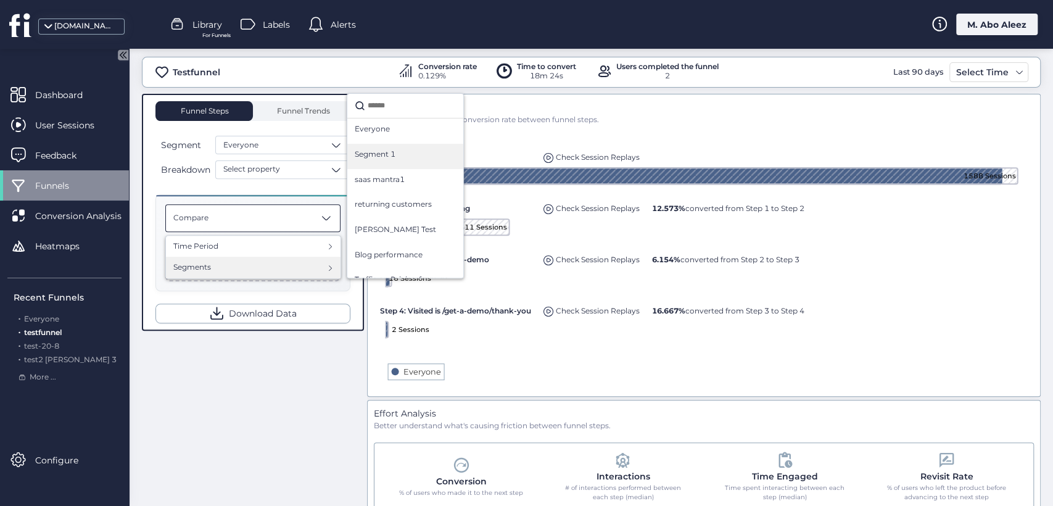
click at [402, 155] on div "Segment 1" at bounding box center [405, 156] width 101 height 15
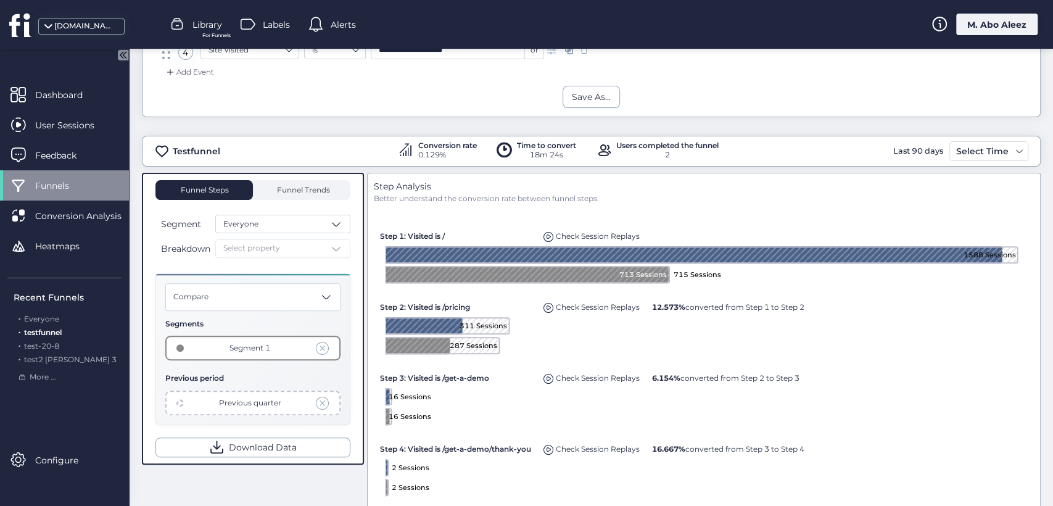
scroll to position [274, 0]
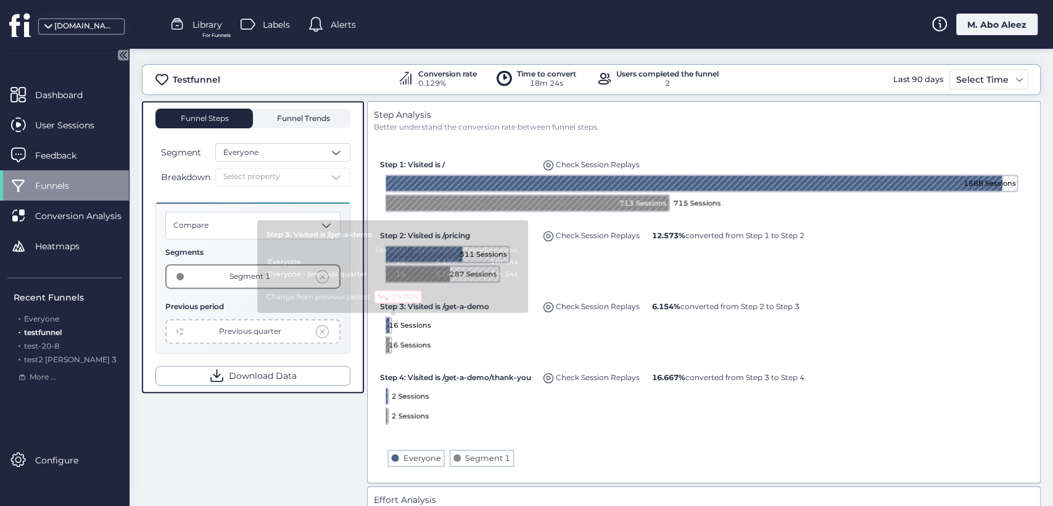
click at [291, 110] on span "Funnel Trends" at bounding box center [302, 119] width 56 height 20
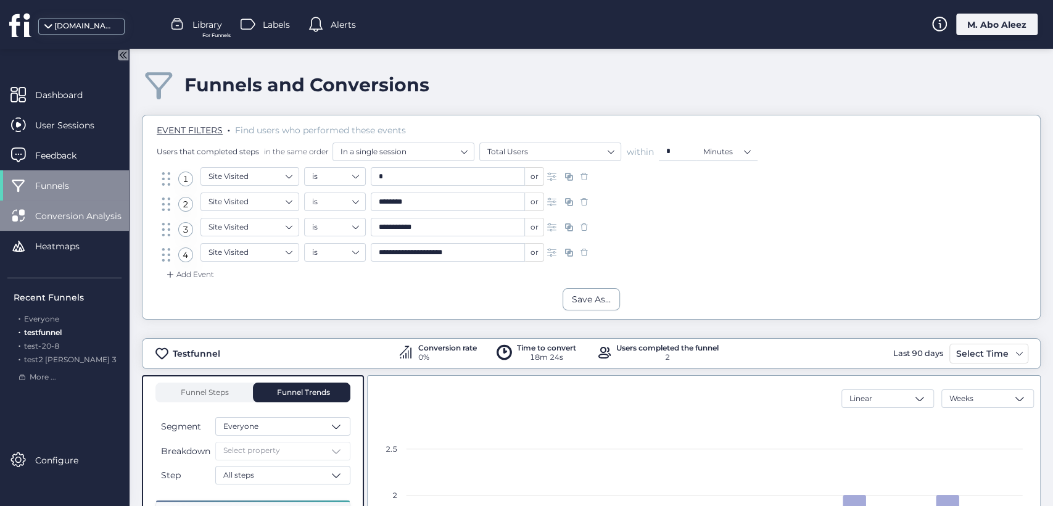
click at [59, 209] on span "Conversion Analysis" at bounding box center [87, 216] width 105 height 14
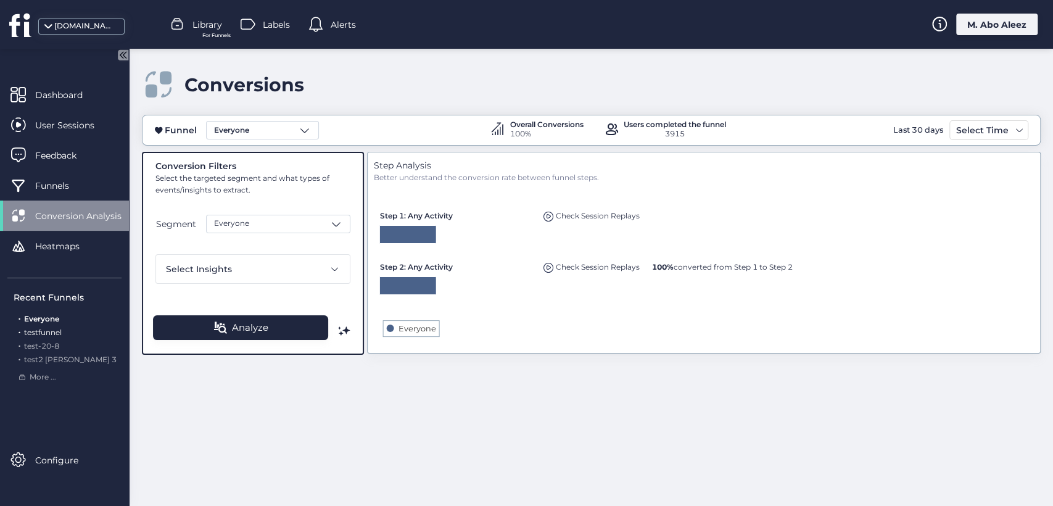
click at [48, 337] on div ". testfunnel" at bounding box center [68, 333] width 108 height 12
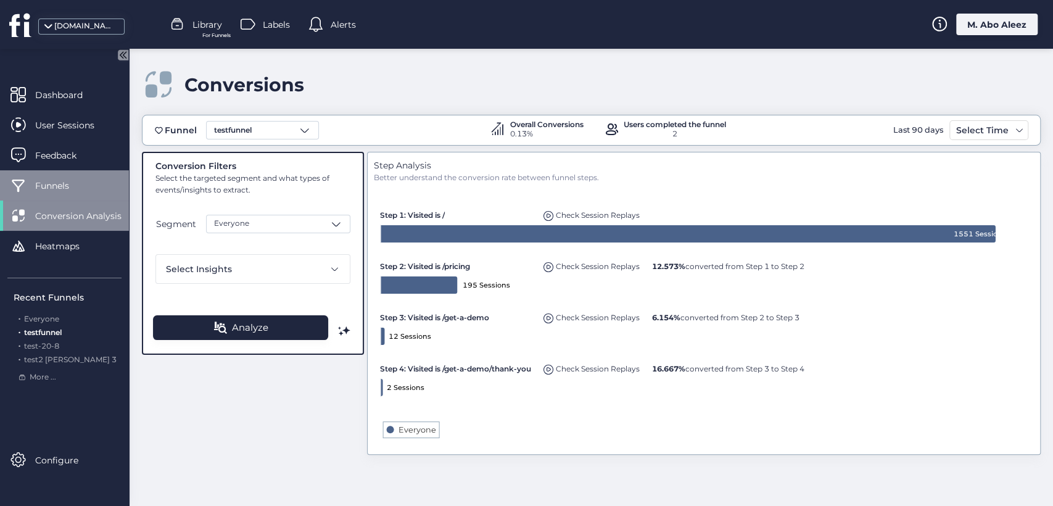
click at [78, 186] on span "Funnels" at bounding box center [61, 186] width 52 height 14
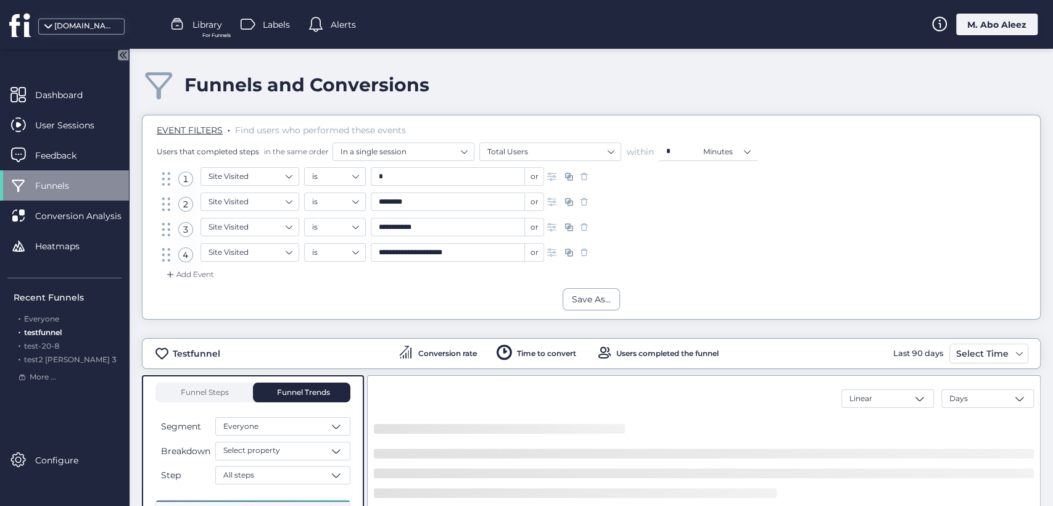
scroll to position [68, 0]
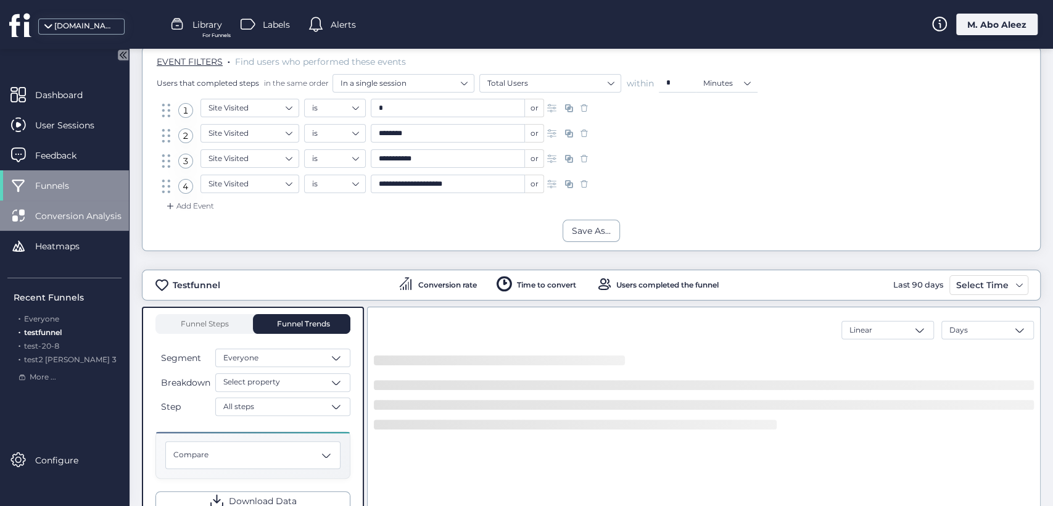
click at [68, 207] on div "Conversion Analysis" at bounding box center [64, 215] width 129 height 30
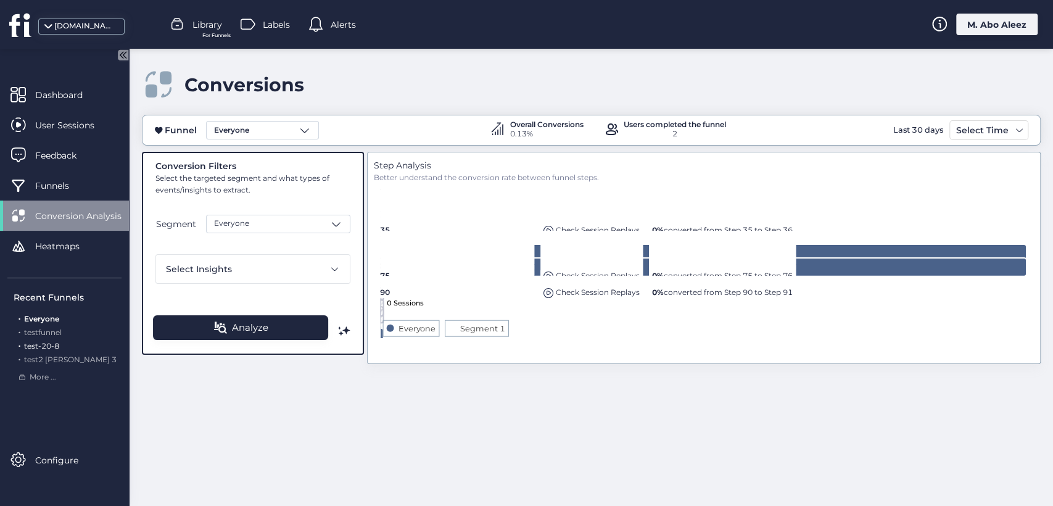
click at [48, 347] on span "test-20-8" at bounding box center [41, 345] width 35 height 9
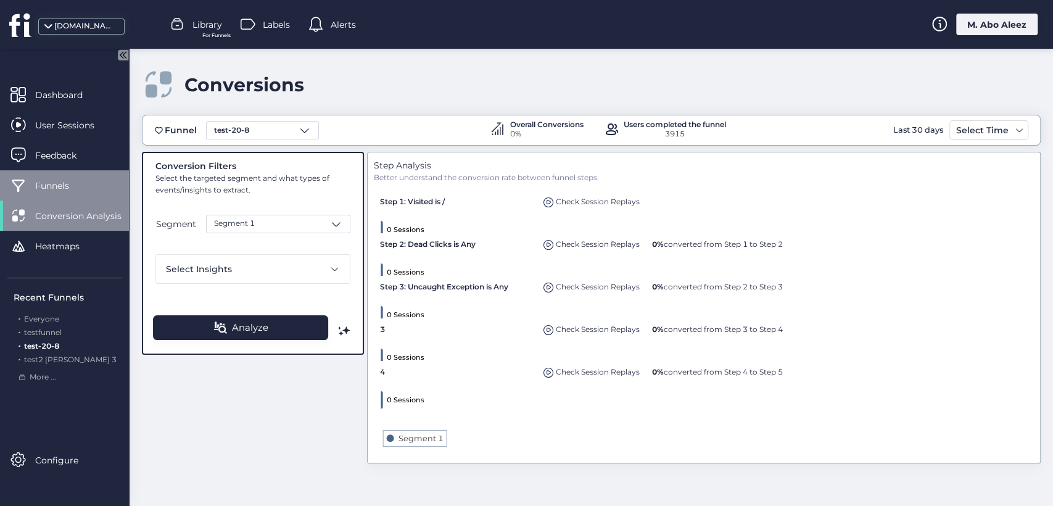
click at [54, 177] on div "Funnels" at bounding box center [64, 185] width 129 height 30
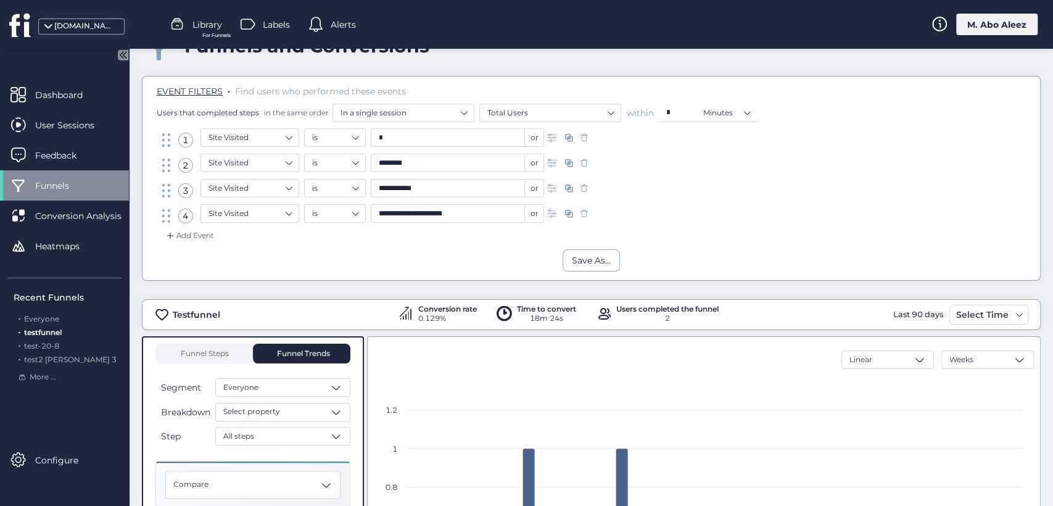
scroll to position [68, 0]
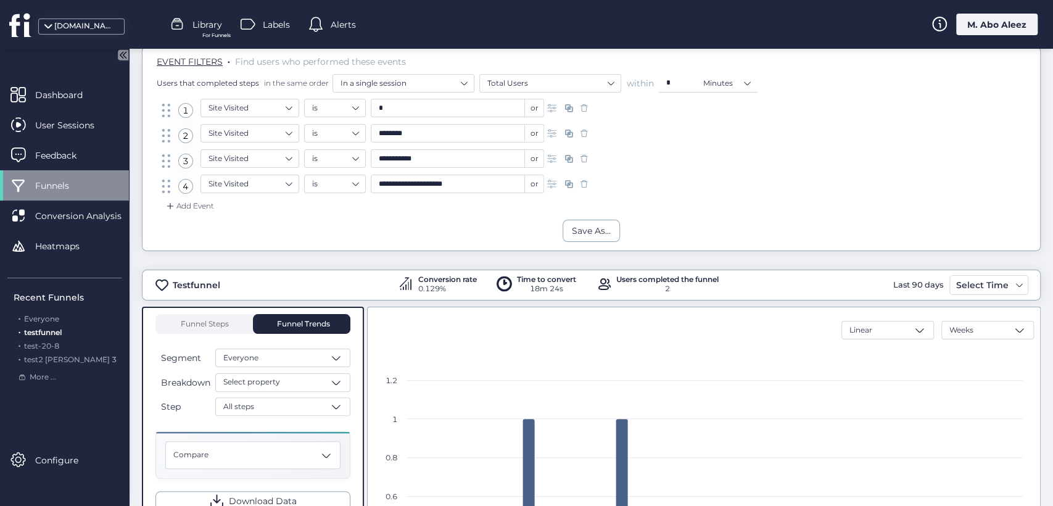
drag, startPoint x: 227, startPoint y: 282, endPoint x: 171, endPoint y: 275, distance: 55.9
click at [171, 275] on div "Testfunnel Conversion rate 0.129% Time to convert 18m 24s Users completed the f…" at bounding box center [590, 285] width 897 height 20
click at [57, 209] on span "Conversion Analysis" at bounding box center [87, 216] width 105 height 14
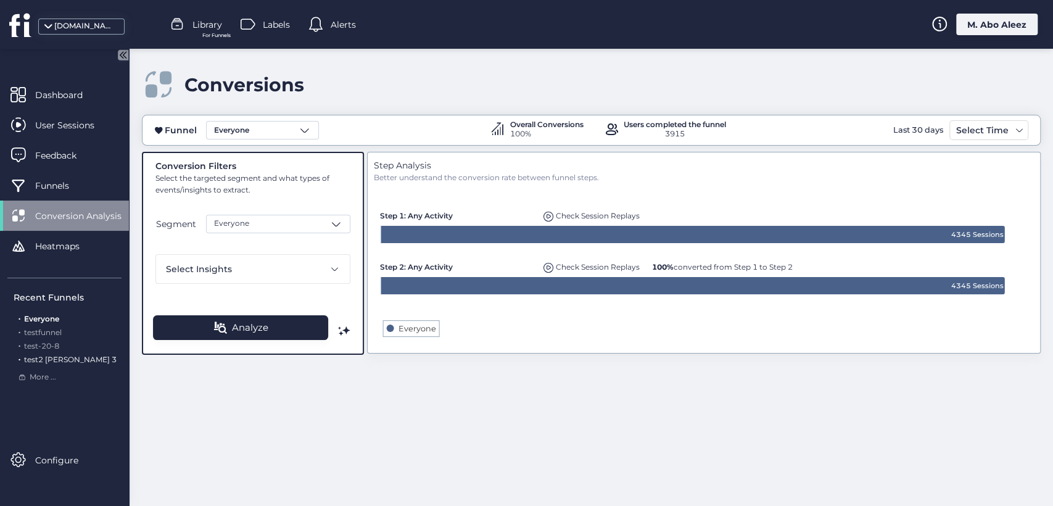
click at [44, 363] on div ". test2 roy 3" at bounding box center [68, 360] width 108 height 12
click at [244, 123] on div "Everyone" at bounding box center [262, 130] width 113 height 19
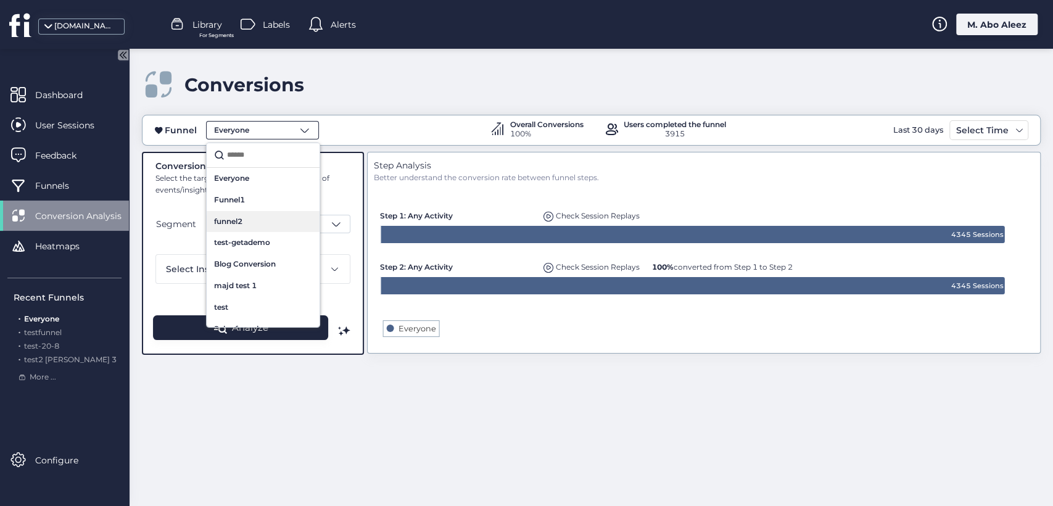
click at [228, 228] on div "funnel2" at bounding box center [263, 222] width 113 height 22
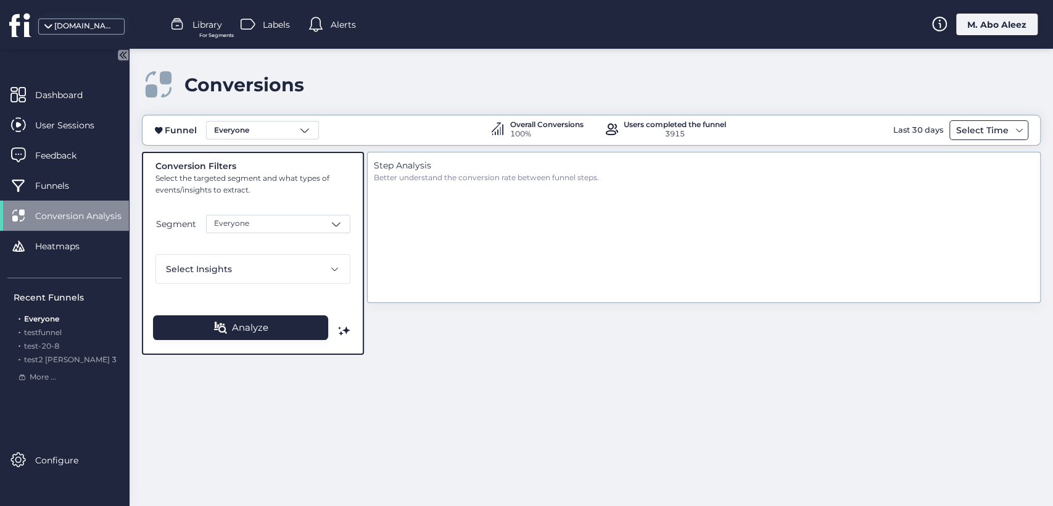
click at [1001, 132] on div "Select Time" at bounding box center [982, 130] width 59 height 15
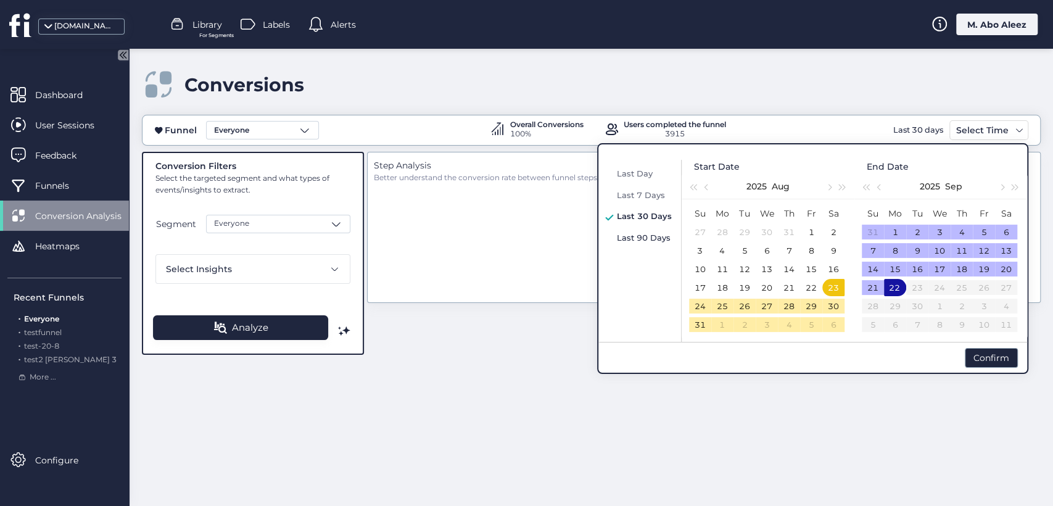
click at [646, 243] on div "Last 90 Days" at bounding box center [644, 237] width 61 height 15
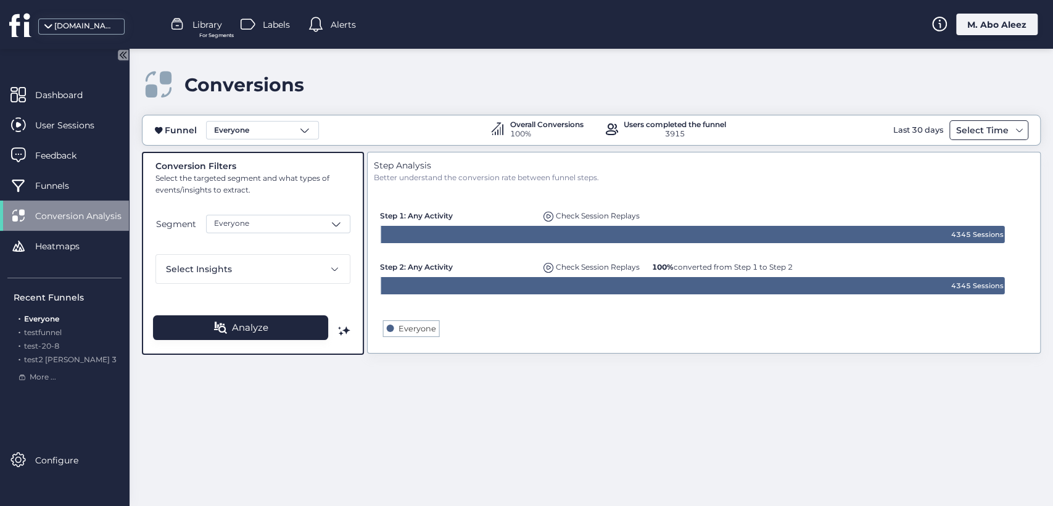
click at [984, 121] on div "Select Time" at bounding box center [988, 130] width 79 height 20
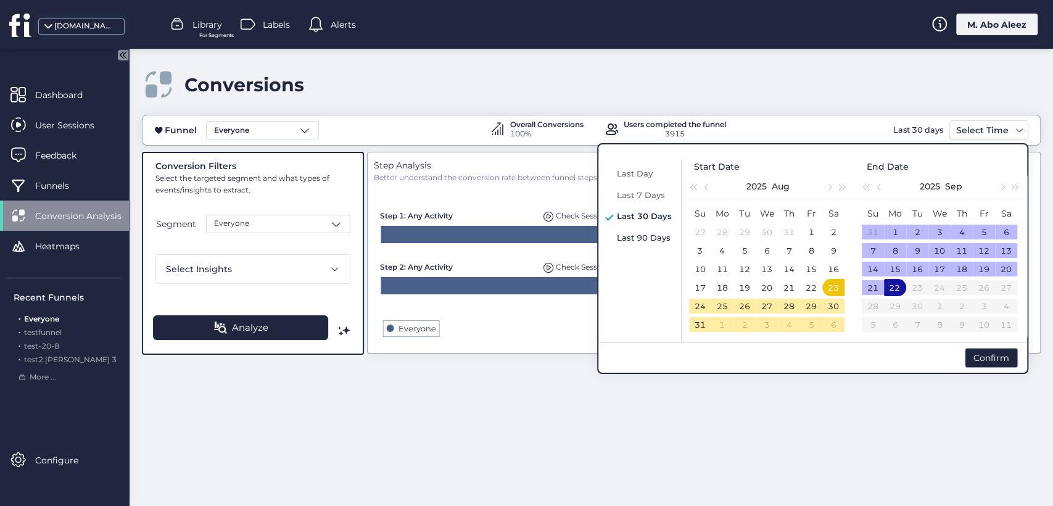
click at [635, 241] on span "Last 90 Days" at bounding box center [644, 238] width 54 height 10
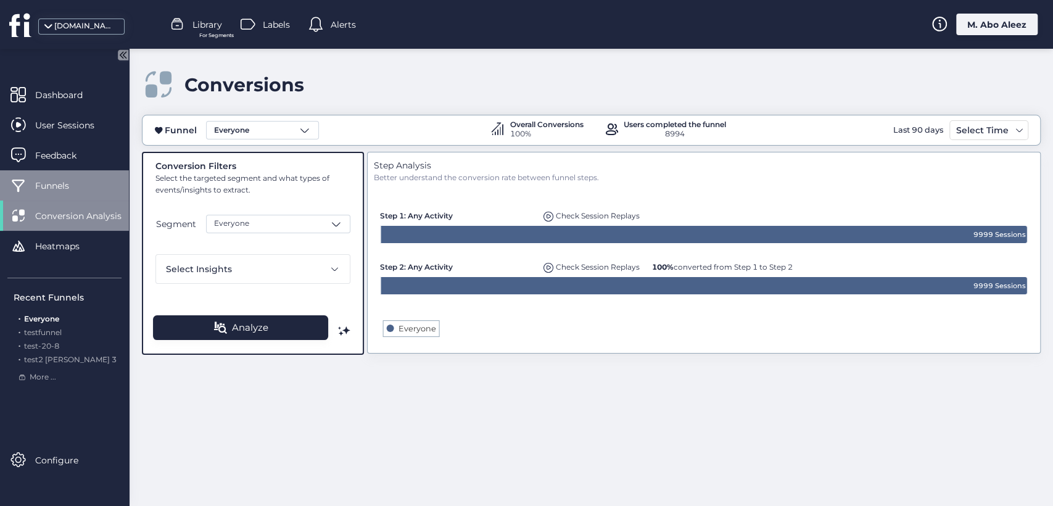
click at [54, 176] on div "Funnels" at bounding box center [64, 185] width 129 height 30
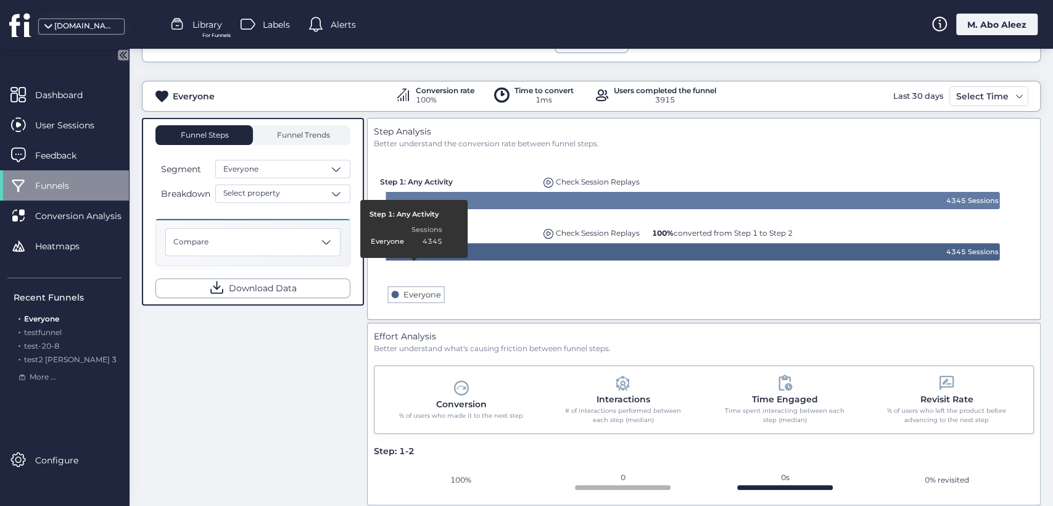
scroll to position [68, 0]
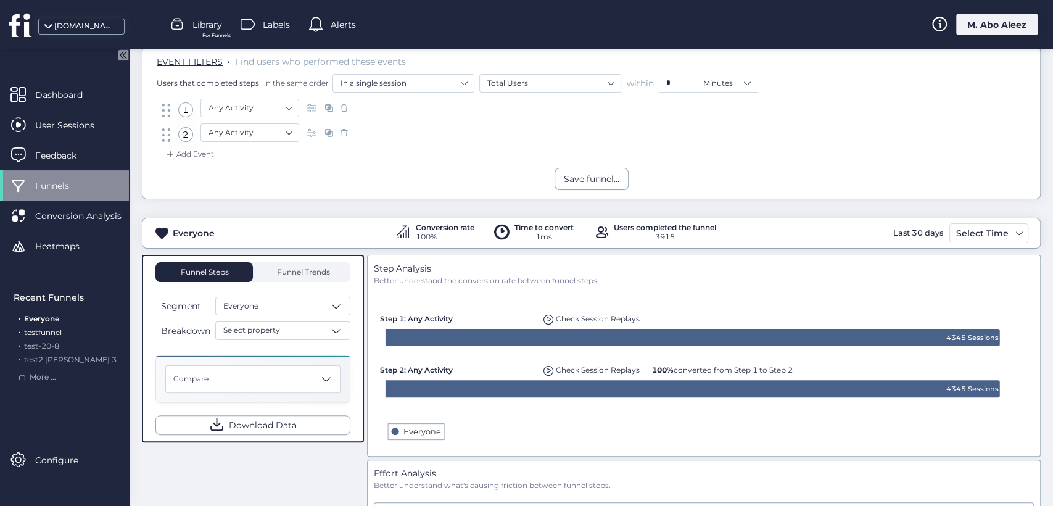
click at [53, 331] on span "testfunnel" at bounding box center [43, 332] width 38 height 9
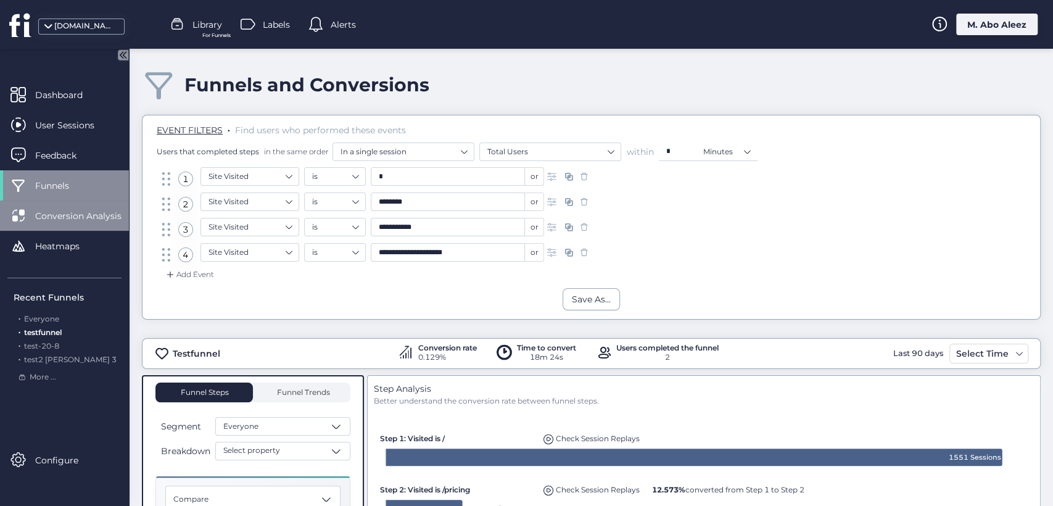
click at [83, 228] on div "Conversion Analysis" at bounding box center [64, 215] width 129 height 30
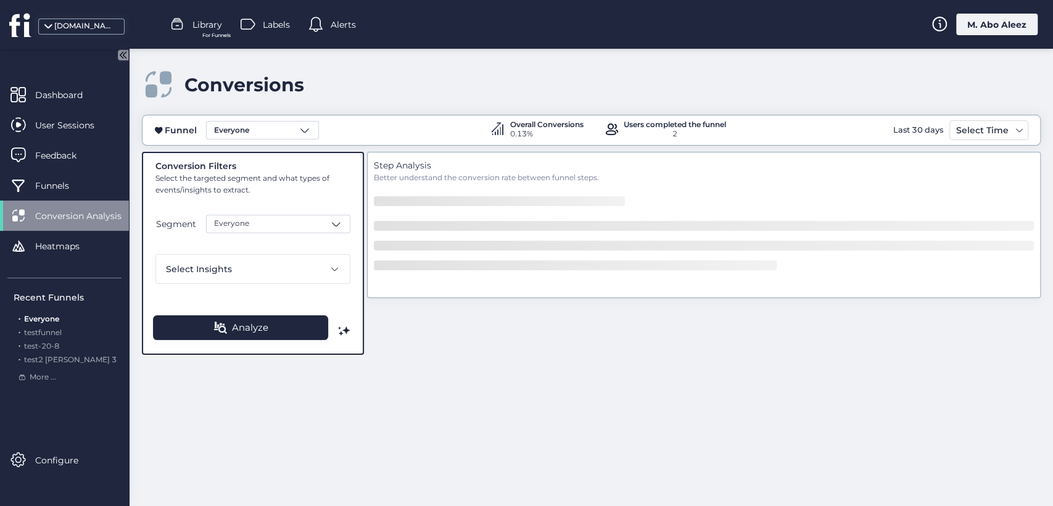
click at [982, 127] on div "Select Time" at bounding box center [982, 130] width 59 height 15
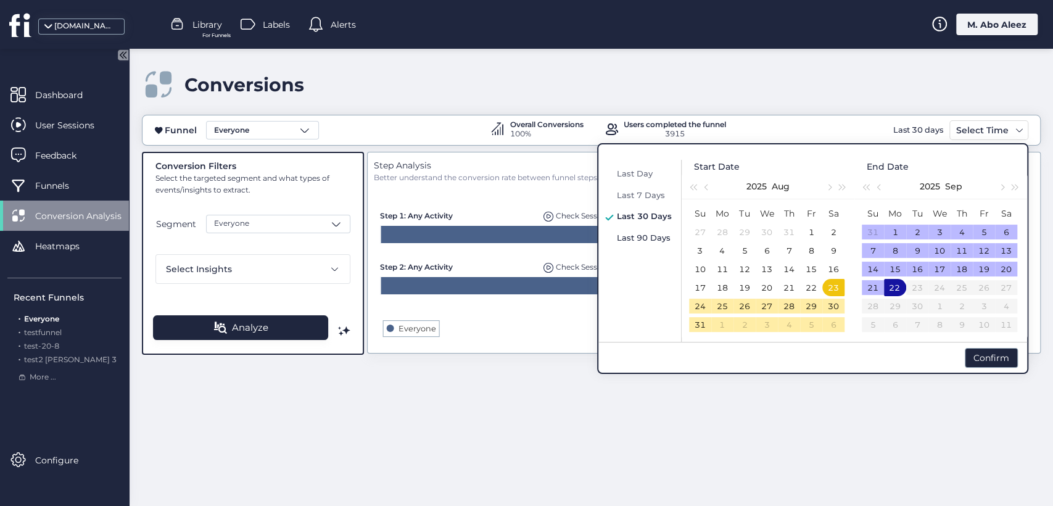
click at [661, 231] on div "Last 90 Days" at bounding box center [644, 237] width 61 height 15
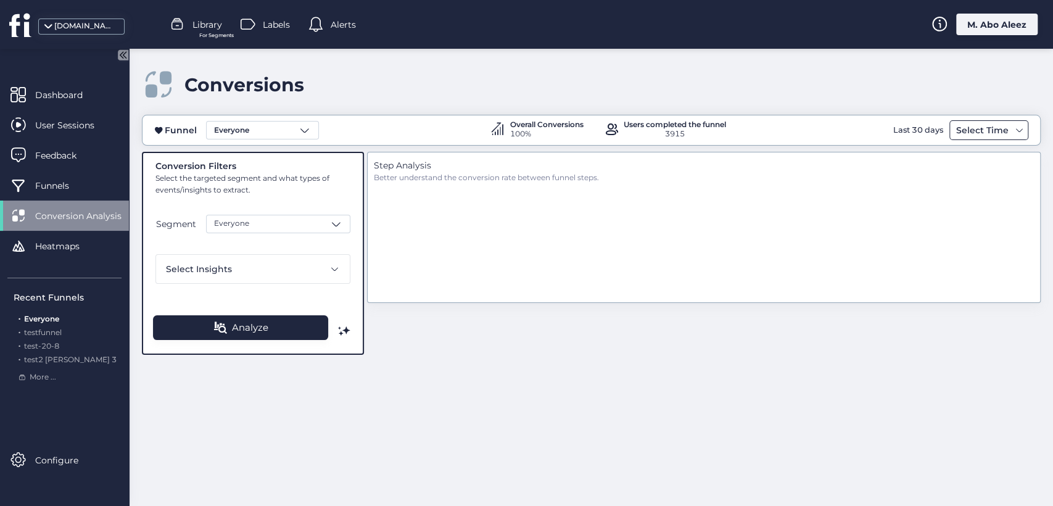
click at [978, 133] on div "Select Time" at bounding box center [982, 130] width 59 height 15
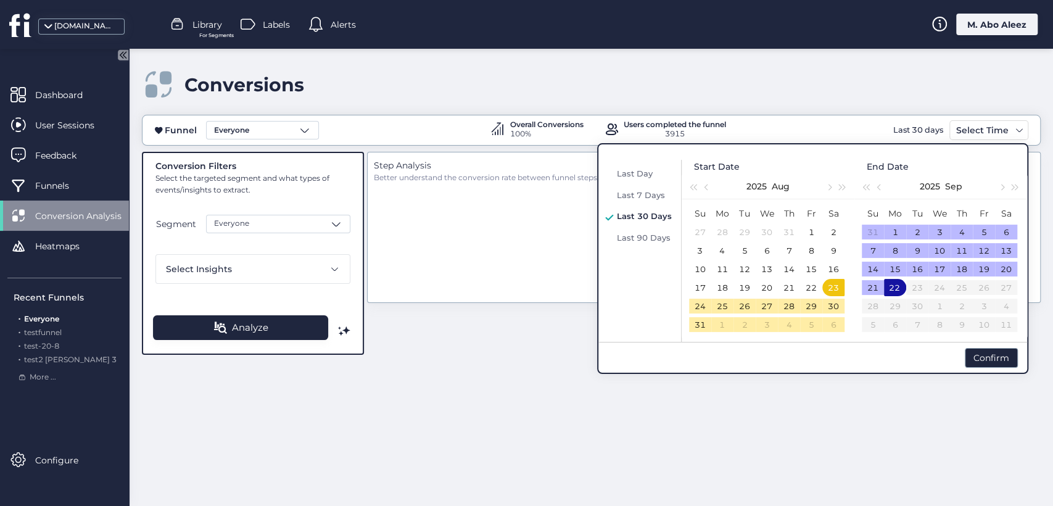
click at [642, 211] on span "Last 30 Days" at bounding box center [644, 216] width 55 height 10
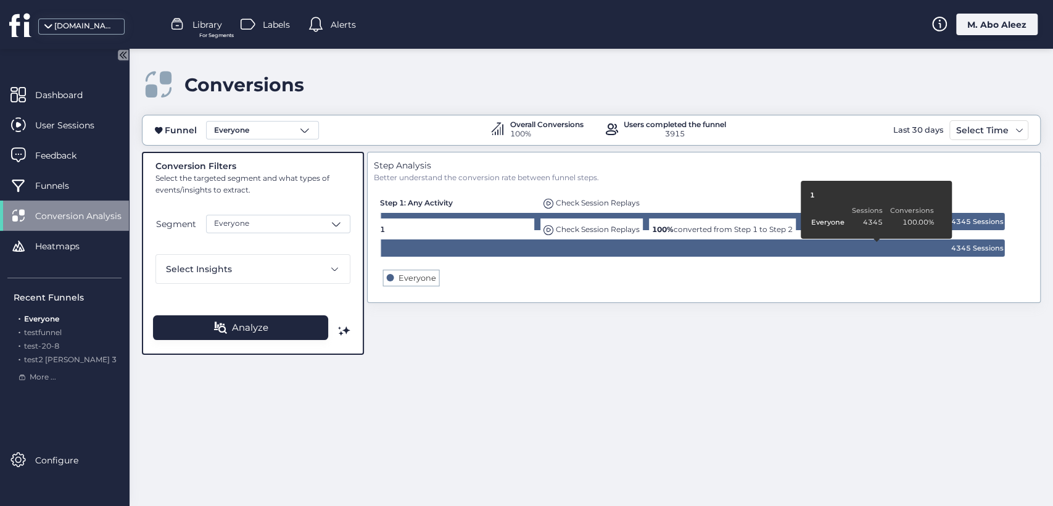
click at [847, 307] on div "Step Analysis Better understand the conversion rate between funnel steps. Creat…" at bounding box center [704, 253] width 674 height 203
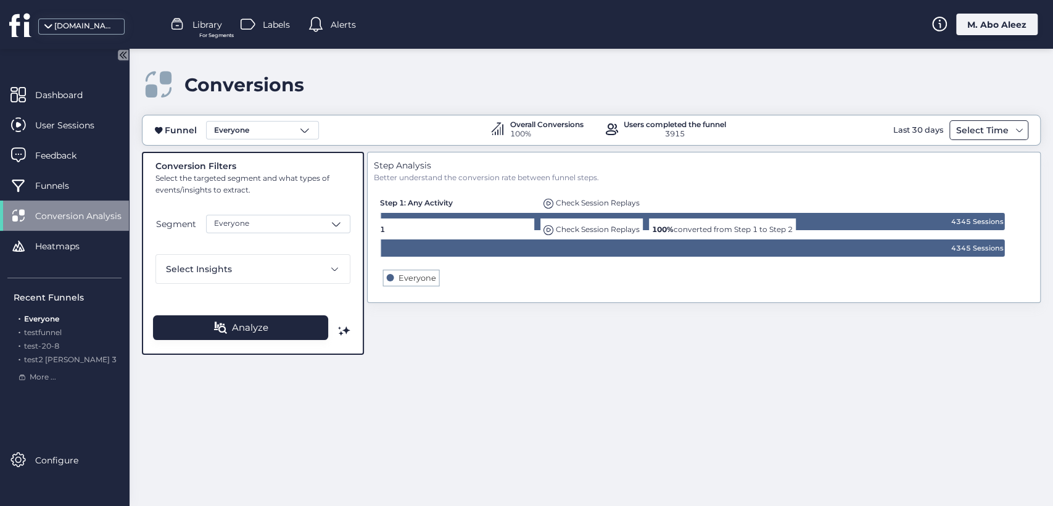
click at [1020, 135] on div "Select Time" at bounding box center [988, 130] width 79 height 20
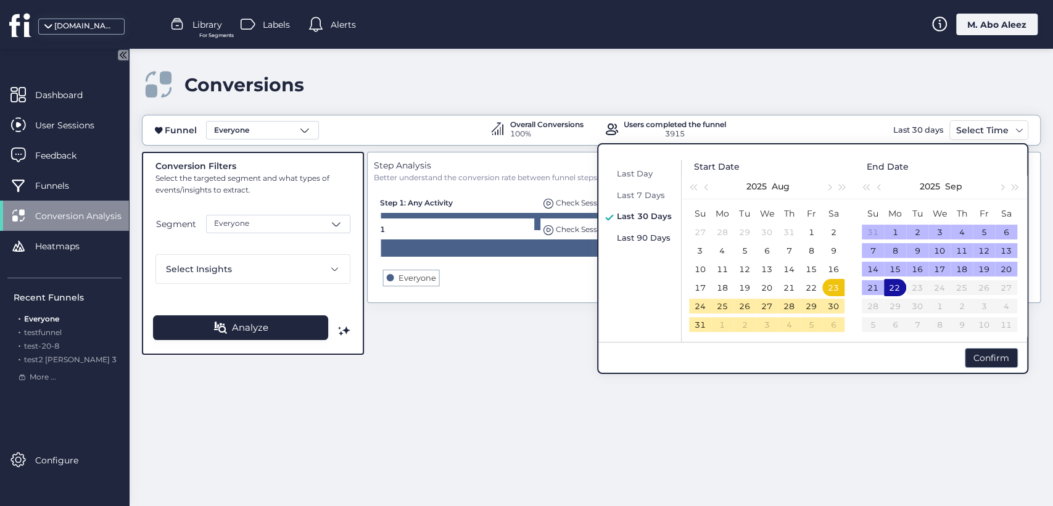
click at [650, 234] on span "Last 90 Days" at bounding box center [644, 238] width 54 height 10
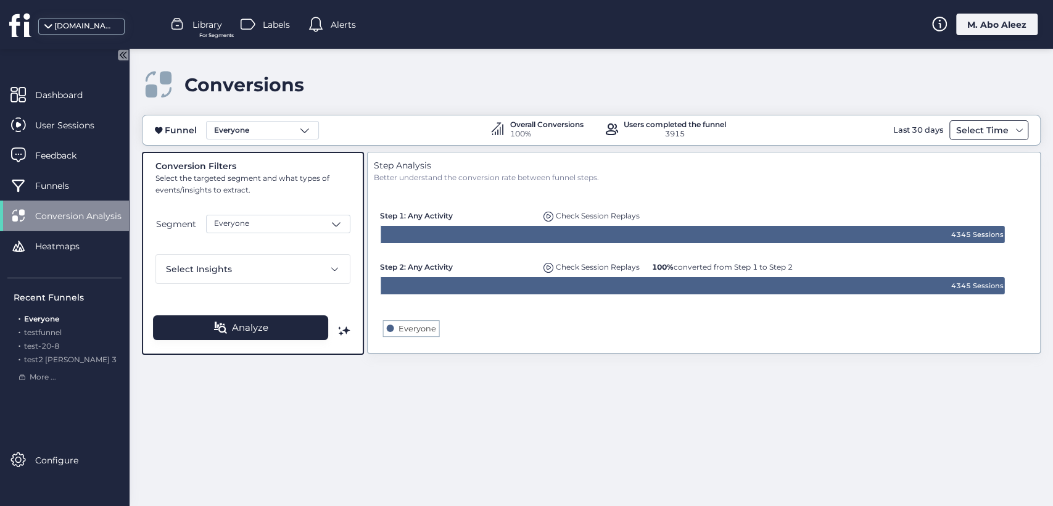
click at [983, 121] on div "Select Time" at bounding box center [988, 130] width 79 height 20
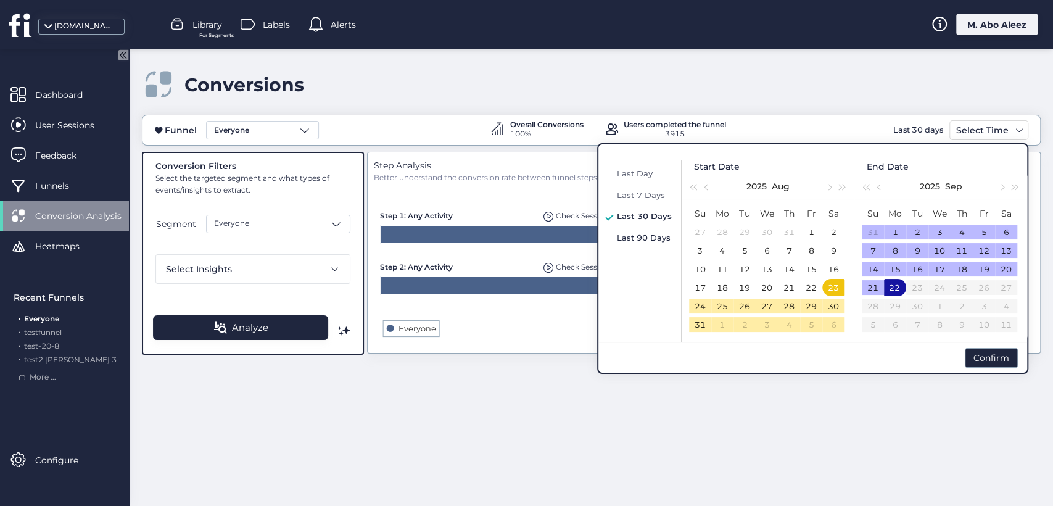
click at [632, 236] on span "Last 90 Days" at bounding box center [644, 238] width 54 height 10
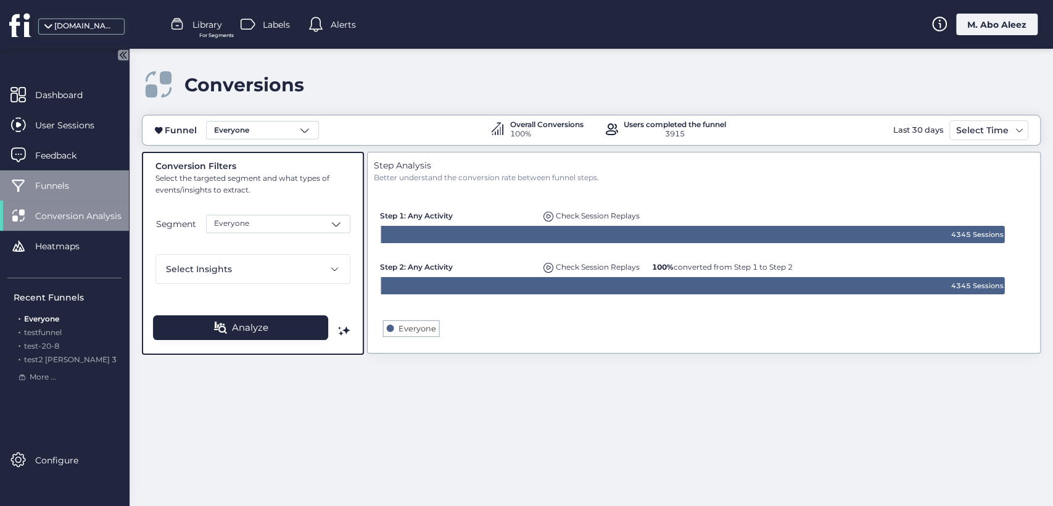
click at [78, 179] on span "Funnels" at bounding box center [61, 186] width 52 height 14
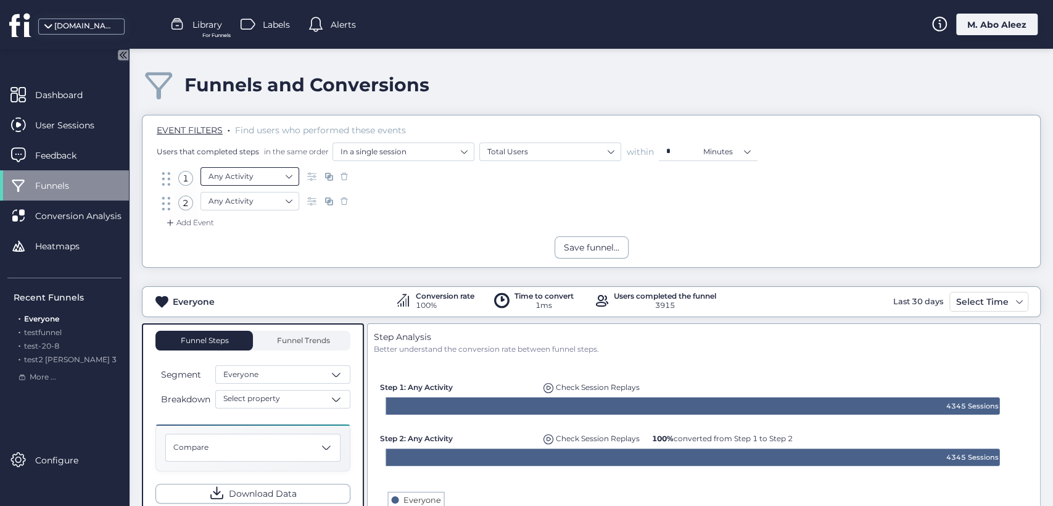
click at [287, 174] on nz-select-item "Any Activity" at bounding box center [249, 176] width 83 height 19
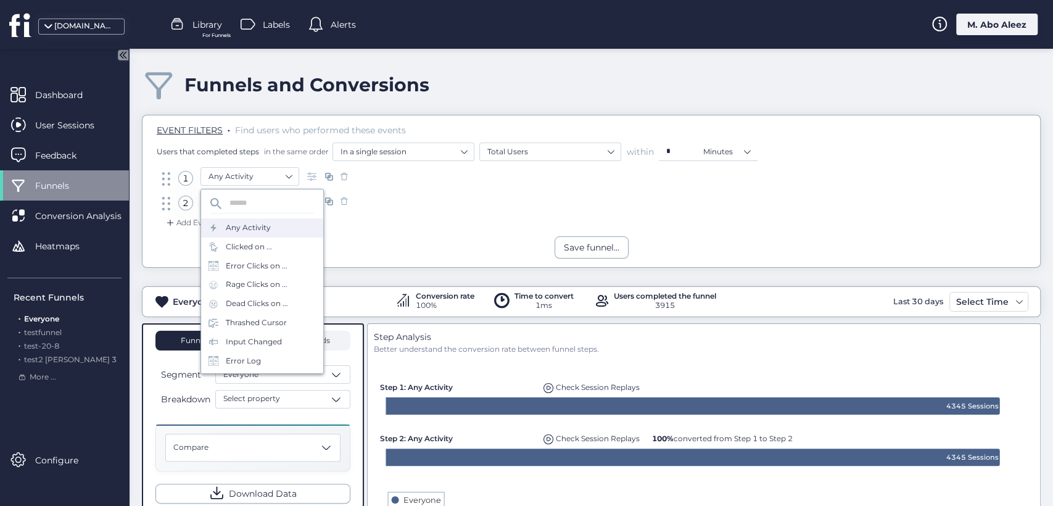
click at [398, 237] on div "Save funnel..." at bounding box center [590, 247] width 897 height 22
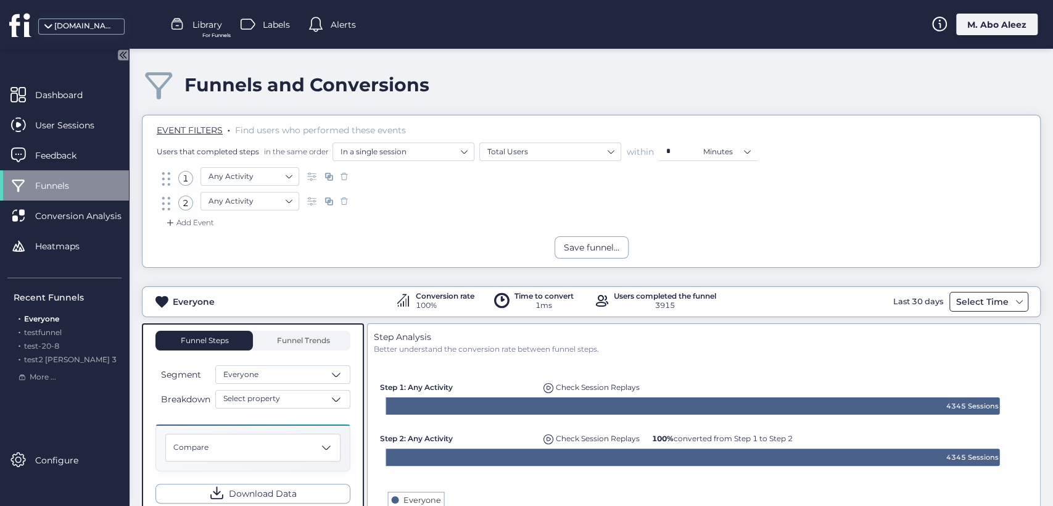
click at [963, 297] on div "Select Time" at bounding box center [982, 301] width 59 height 15
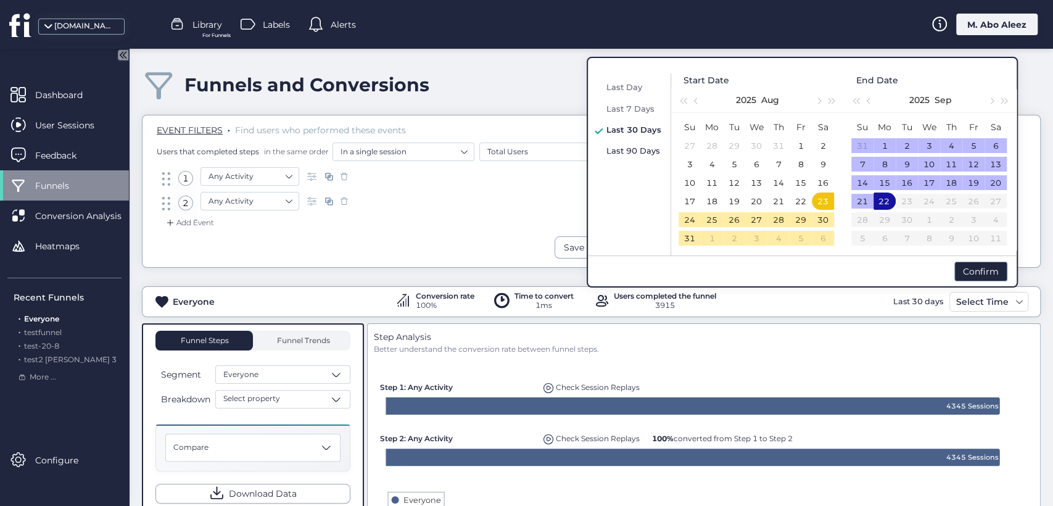
click at [641, 149] on span "Last 90 Days" at bounding box center [633, 151] width 54 height 10
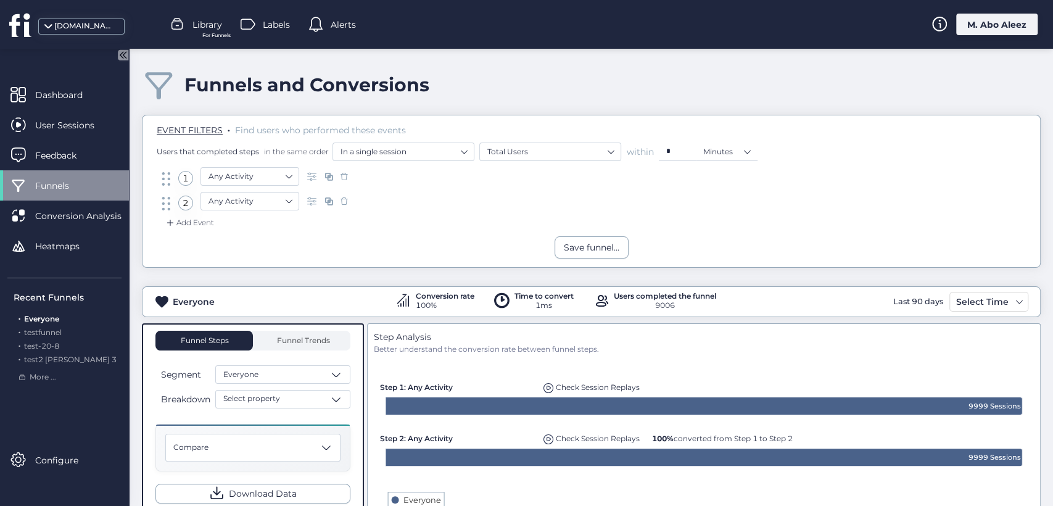
click at [971, 29] on div "M. Abo Aleez" at bounding box center [996, 25] width 81 height 22
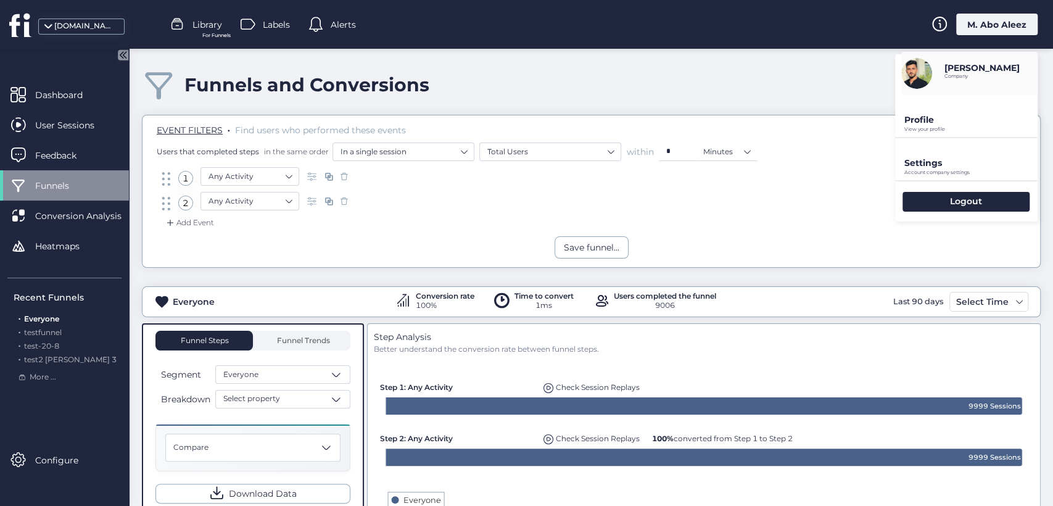
click at [925, 122] on p "Profile" at bounding box center [970, 119] width 133 height 11
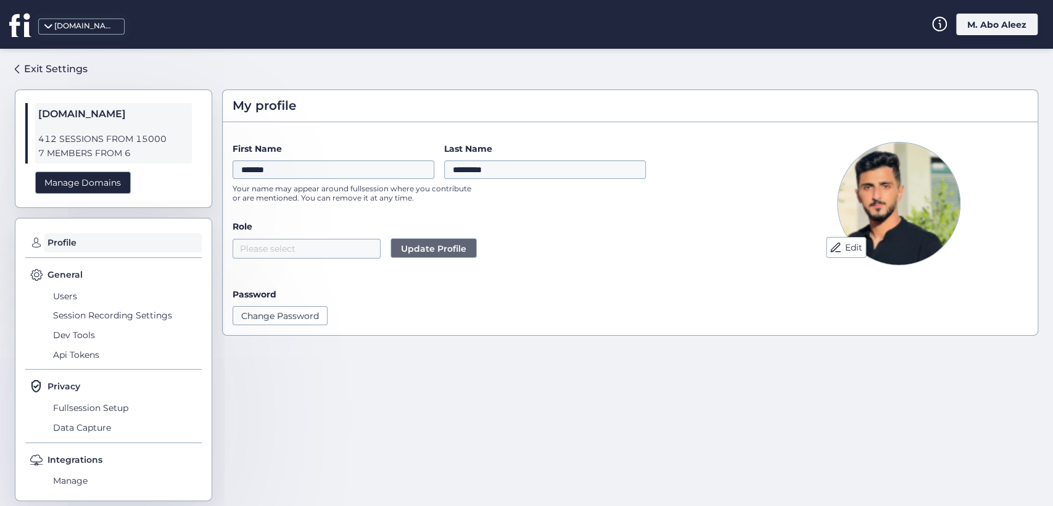
click at [450, 245] on span "Update Profile" at bounding box center [433, 249] width 65 height 14
click at [468, 168] on input "*********" at bounding box center [545, 169] width 202 height 19
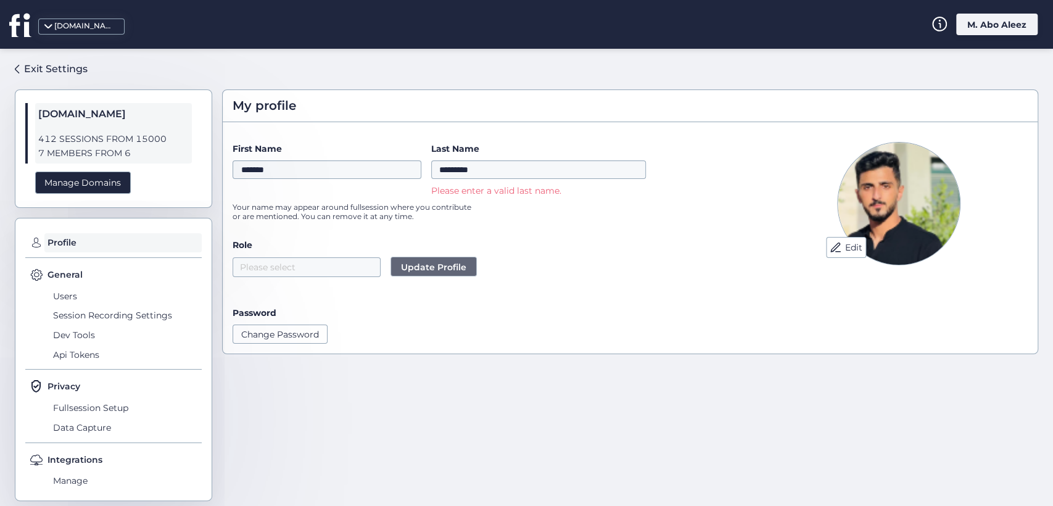
click at [487, 220] on form "First Name ******* Last Name ********* Please enter a valid last name. Your nam…" at bounding box center [491, 243] width 517 height 202
click at [466, 170] on input "*********" at bounding box center [538, 169] width 215 height 19
type input "********"
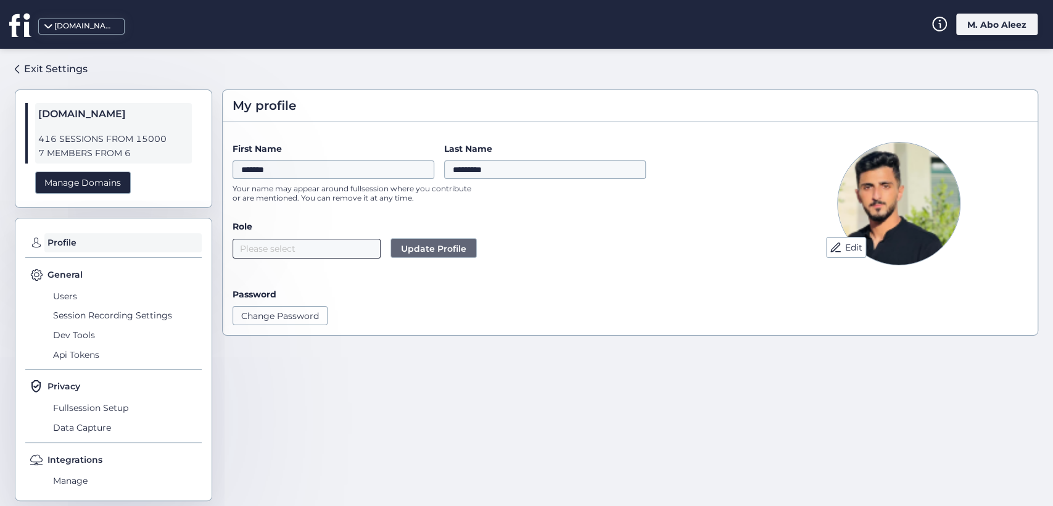
click at [296, 240] on nz-select-top-control "Please select" at bounding box center [307, 249] width 148 height 20
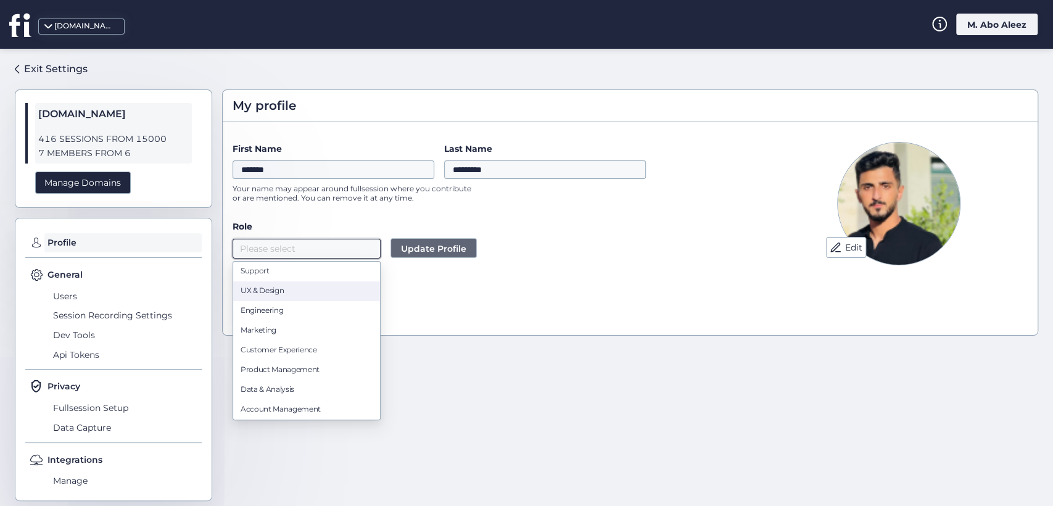
click at [286, 295] on div "UX & Design" at bounding box center [307, 291] width 132 height 12
click at [488, 307] on div "Change Password" at bounding box center [491, 315] width 517 height 19
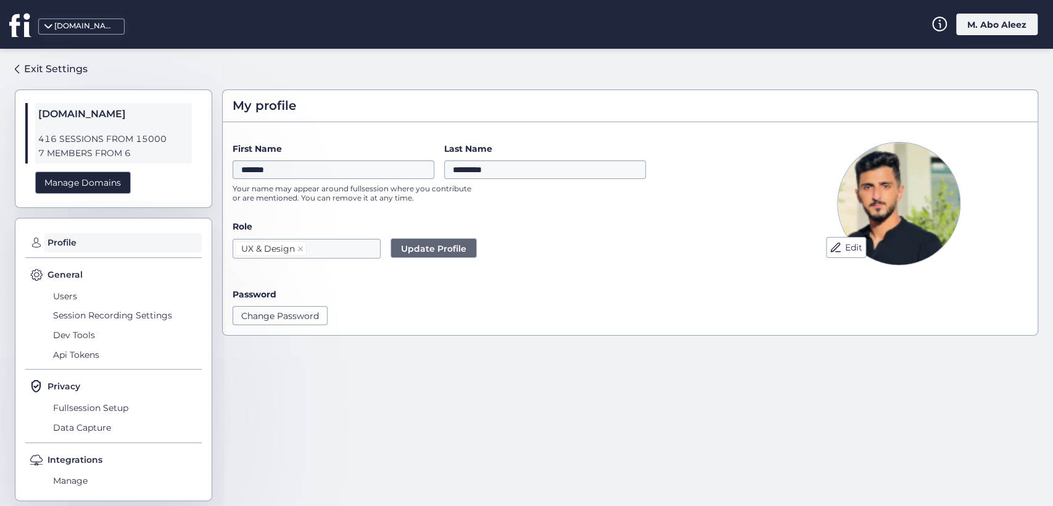
click at [437, 243] on span "Update Profile" at bounding box center [433, 249] width 65 height 14
click at [297, 246] on icon at bounding box center [300, 248] width 6 height 6
click at [574, 188] on div "First Name ******* Last Name ********* Your name may appear around fullsession …" at bounding box center [491, 176] width 517 height 68
drag, startPoint x: 466, startPoint y: 171, endPoint x: 472, endPoint y: 171, distance: 6.8
click at [472, 171] on input "*********" at bounding box center [545, 169] width 202 height 19
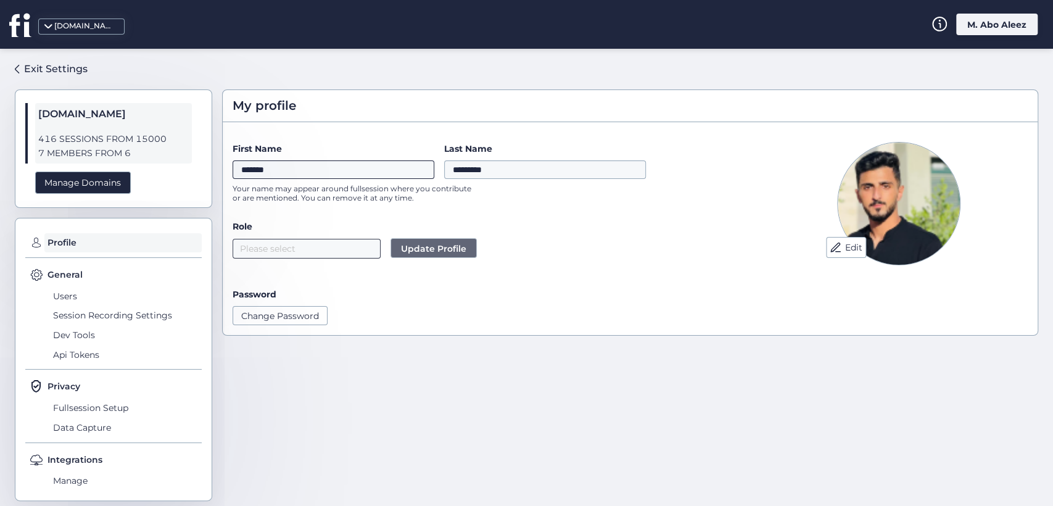
click at [360, 162] on input "*******" at bounding box center [334, 169] width 202 height 19
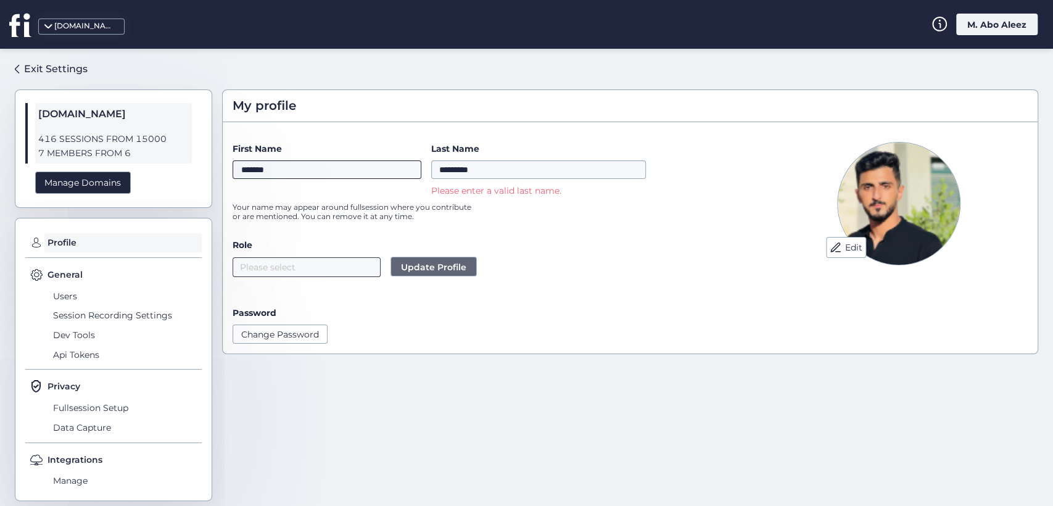
click at [316, 170] on input "*******" at bounding box center [327, 169] width 189 height 19
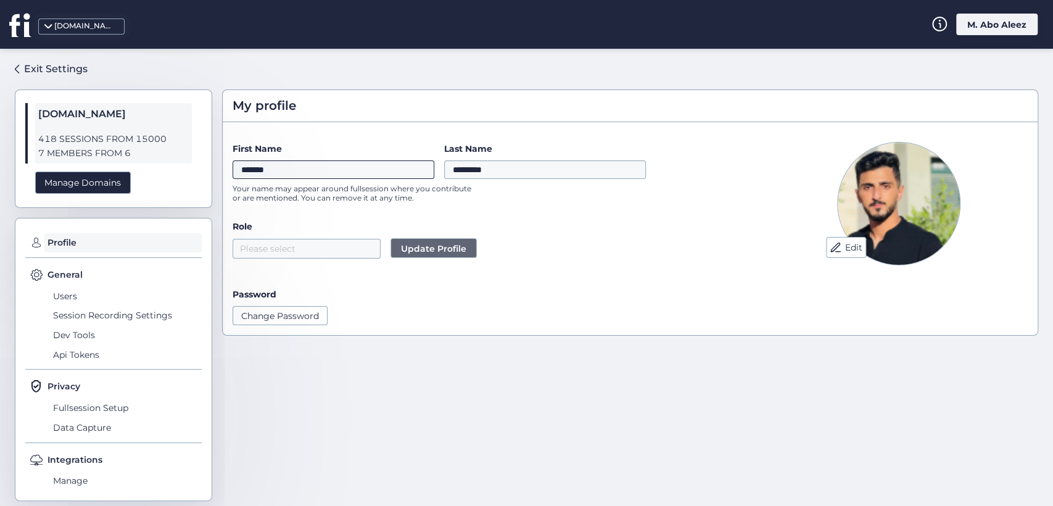
click at [313, 172] on input "*******" at bounding box center [334, 169] width 202 height 19
type input "**********"
click at [331, 247] on nz-select-top-control "Please select" at bounding box center [307, 249] width 148 height 20
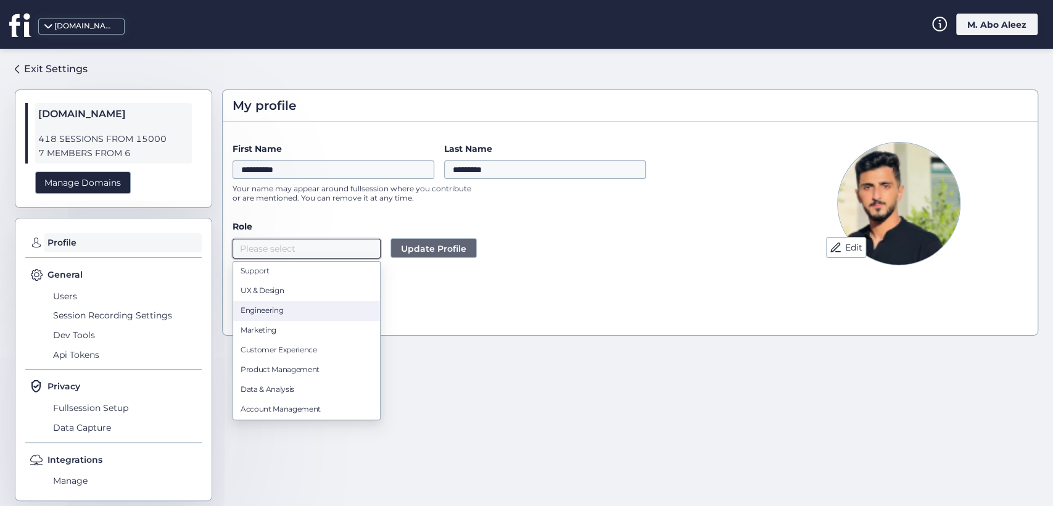
click at [312, 312] on div "Engineering" at bounding box center [307, 311] width 132 height 12
click at [429, 251] on span "Update Profile" at bounding box center [433, 249] width 65 height 14
click at [418, 251] on span "Update Profile" at bounding box center [433, 249] width 65 height 14
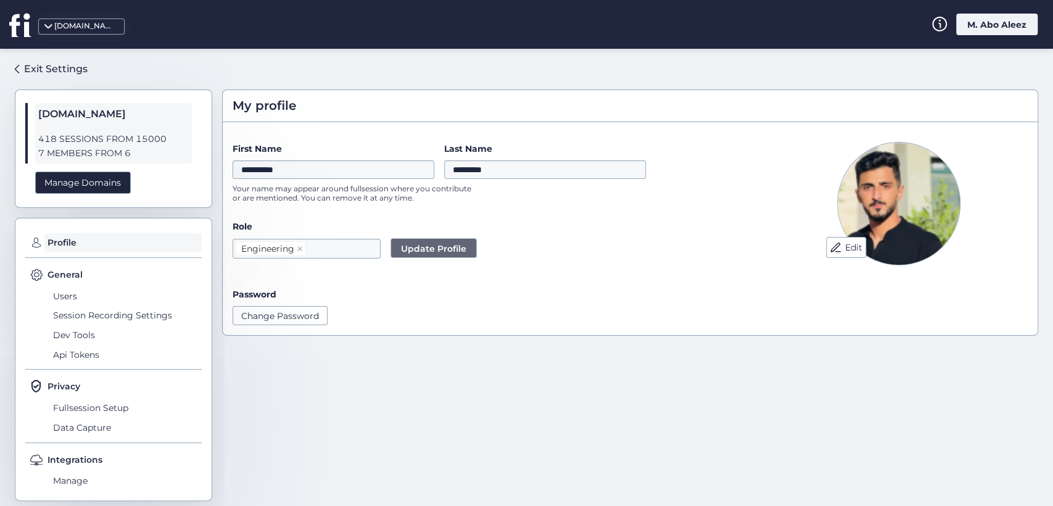
click at [418, 251] on span "Update Profile" at bounding box center [433, 249] width 65 height 14
click at [468, 167] on input "*********" at bounding box center [545, 169] width 202 height 19
click at [488, 226] on label "Role" at bounding box center [491, 227] width 517 height 14
click at [480, 200] on div "**********" at bounding box center [491, 176] width 517 height 68
click at [466, 170] on input "********" at bounding box center [545, 169] width 202 height 19
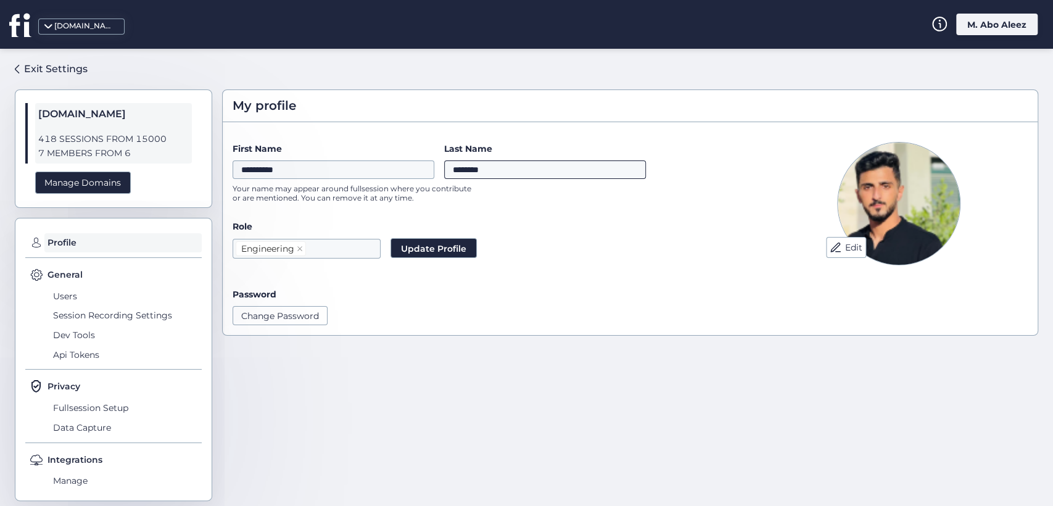
type input "*********"
click at [471, 169] on input "*********" at bounding box center [545, 169] width 202 height 19
click at [513, 171] on input "*********" at bounding box center [545, 169] width 202 height 19
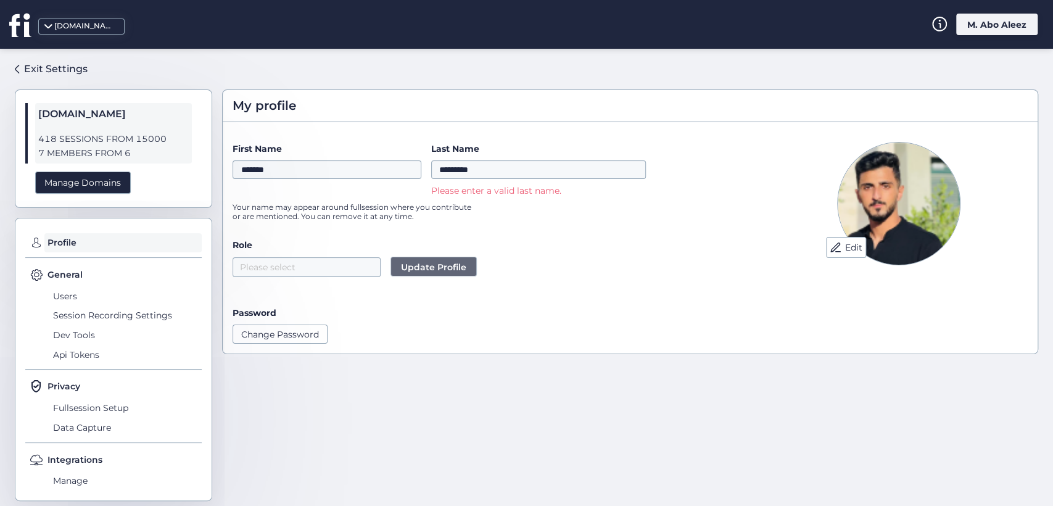
click at [509, 235] on form "First Name ******* Last Name ********* Please enter a valid last name. Your nam…" at bounding box center [491, 243] width 517 height 202
drag, startPoint x: 436, startPoint y: 192, endPoint x: 582, endPoint y: 189, distance: 146.2
click at [582, 189] on div "Please enter a valid last name." at bounding box center [538, 191] width 215 height 14
click at [457, 188] on div "Please enter a valid last name." at bounding box center [538, 191] width 215 height 14
drag, startPoint x: 329, startPoint y: 169, endPoint x: 241, endPoint y: 169, distance: 88.2
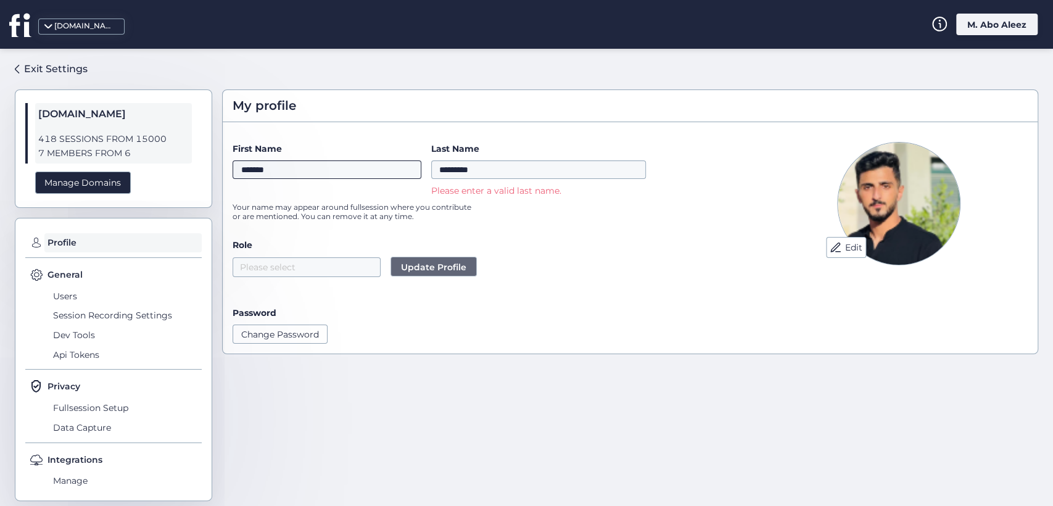
click at [241, 169] on input "*******" at bounding box center [327, 169] width 189 height 19
click at [468, 234] on form "First Name ******* Last Name ********* Please enter a valid last name. Your nam…" at bounding box center [491, 243] width 517 height 202
drag, startPoint x: 432, startPoint y: 191, endPoint x: 523, endPoint y: 192, distance: 91.3
click at [523, 192] on div "First Name ******* Last Name ********* Please enter a valid last name." at bounding box center [439, 170] width 413 height 56
click at [571, 194] on div "Please enter a valid last name." at bounding box center [538, 191] width 215 height 14
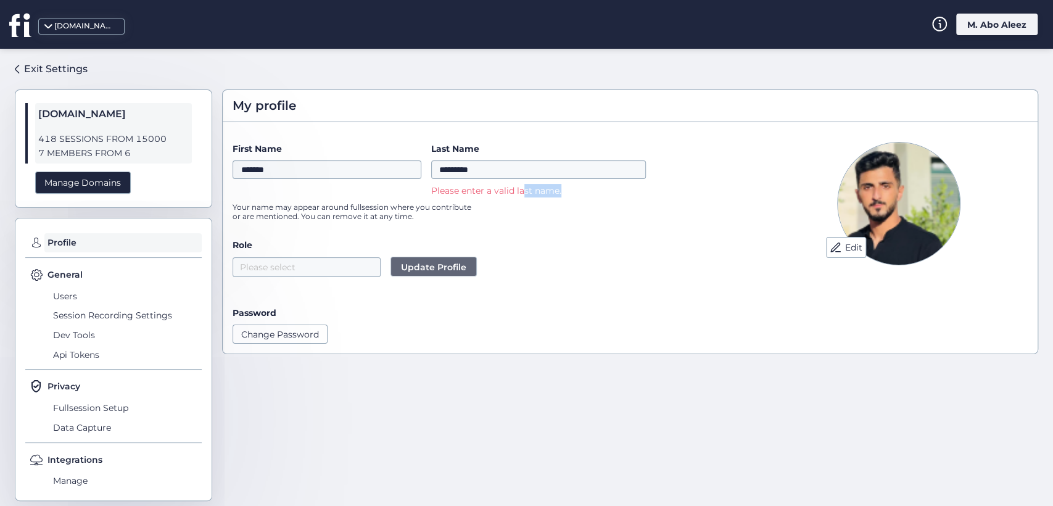
drag, startPoint x: 567, startPoint y: 190, endPoint x: 530, endPoint y: 189, distance: 37.0
click at [530, 189] on div "Please enter a valid last name." at bounding box center [538, 191] width 215 height 14
click at [481, 301] on form "First Name ******* Last Name ********* Please enter a valid last name. Your nam…" at bounding box center [491, 243] width 517 height 202
click at [465, 170] on input "*********" at bounding box center [538, 169] width 215 height 19
click at [461, 174] on input "*********" at bounding box center [538, 169] width 215 height 19
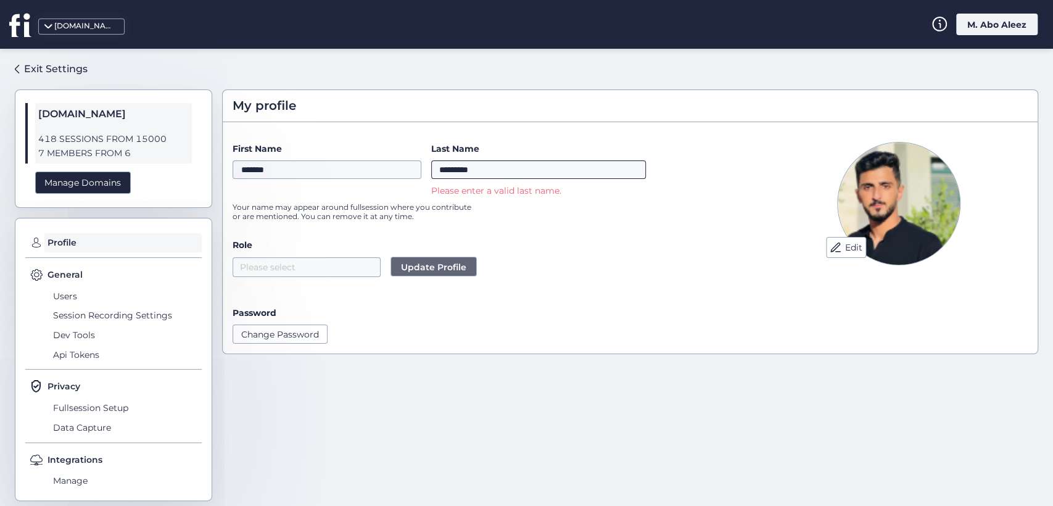
click at [463, 173] on input "*********" at bounding box center [538, 169] width 215 height 19
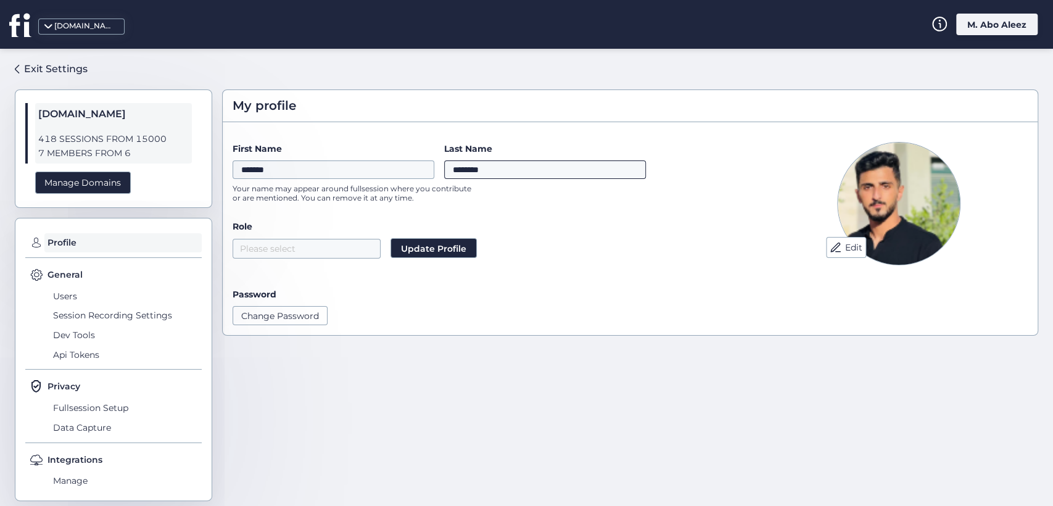
type input "********"
